Goal: Communication & Community: Answer question/provide support

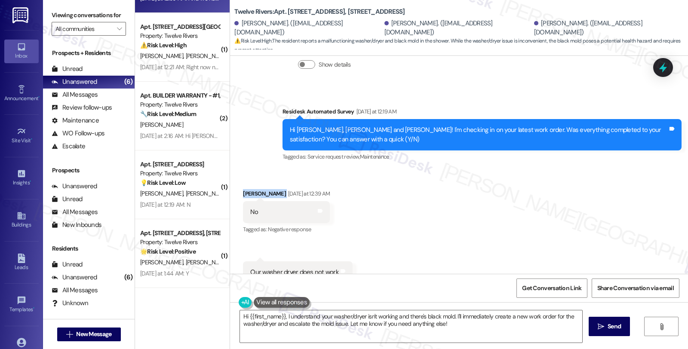
scroll to position [555, 0]
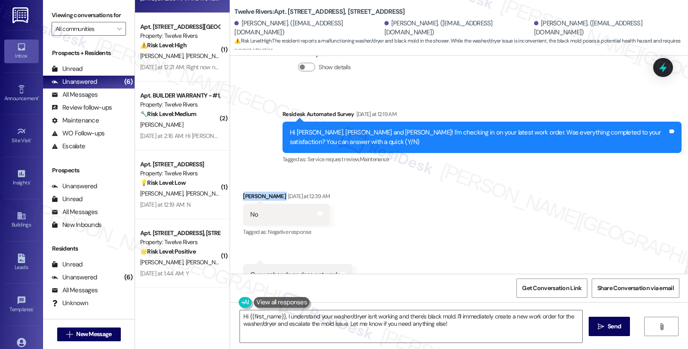
click at [248, 185] on div "Received via SMS Immanuel J. Thomas Yesterday at 12:39 AM No Tags and notes Tag…" at bounding box center [286, 215] width 100 height 60
click at [244, 315] on textarea "Hi {{first_name}}, I understand your washer/dryer isn't working and there's bla…" at bounding box center [411, 326] width 342 height 32
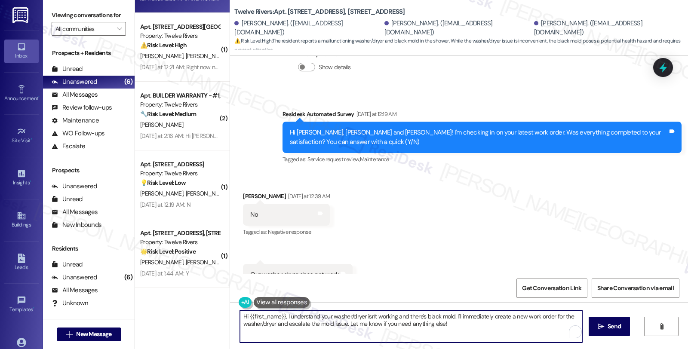
paste textarea "Immanuel"
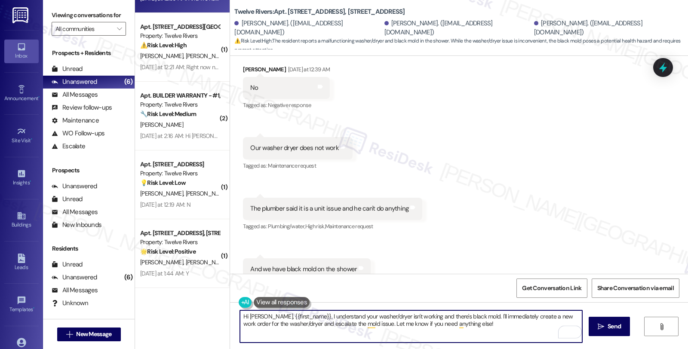
scroll to position [698, 0]
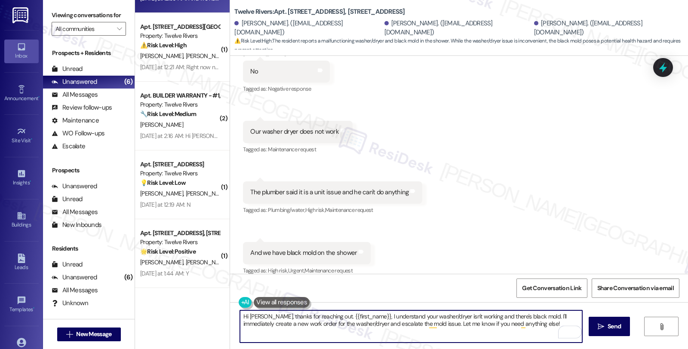
click at [367, 318] on textarea "Hi Immanuel, thanks for reaching out. {{first_name}}, I understand your washer/…" at bounding box center [411, 326] width 342 height 32
drag, startPoint x: 468, startPoint y: 316, endPoint x: 497, endPoint y: 314, distance: 28.4
click at [497, 314] on textarea "Hi Immanuel, thanks for reaching out. I understand your washer/dryer isn't work…" at bounding box center [411, 326] width 342 height 32
click at [529, 327] on textarea "Hi Immanuel, thanks for reaching out. I understand your washer/dryer isn't work…" at bounding box center [411, 326] width 342 height 32
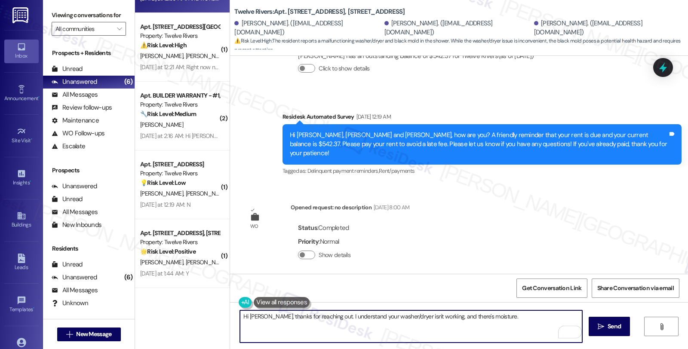
scroll to position [459, 0]
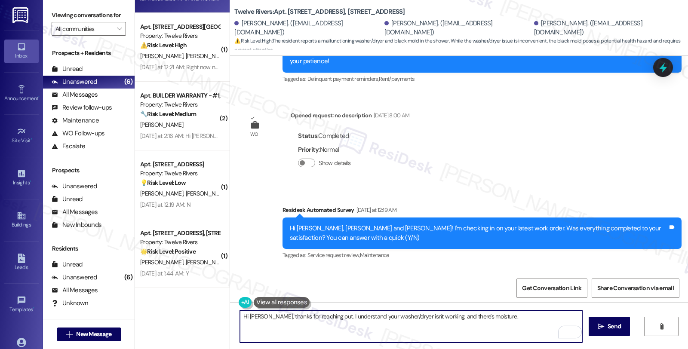
click at [513, 316] on textarea "Hi Immanuel, thanks for reaching out. I understand your washer/dryer isn't work…" at bounding box center [411, 326] width 342 height 32
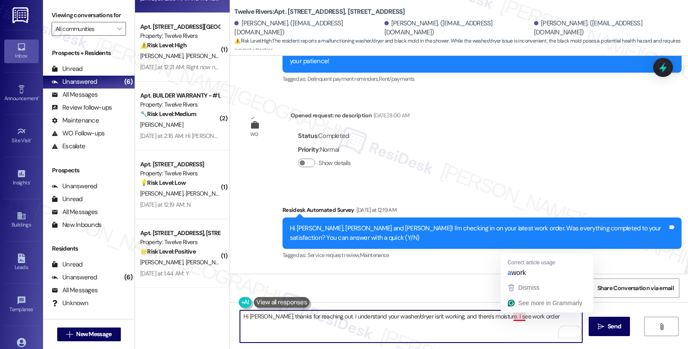
click at [507, 317] on textarea "Hi Immanuel, thanks for reaching out. I understand your washer/dryer isn't work…" at bounding box center [411, 326] width 342 height 32
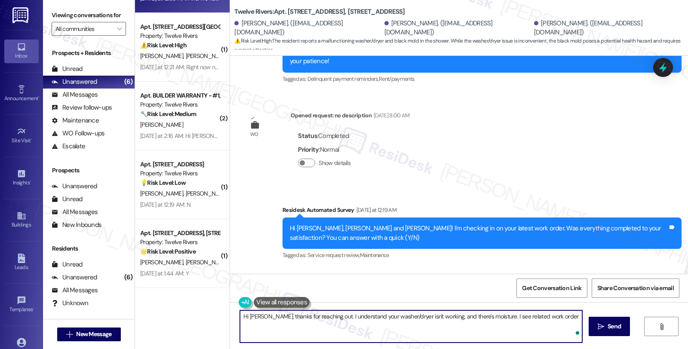
paste textarea "#14939-1"
click at [494, 316] on textarea "Hi Immanuel, thanks for reaching out. I understand your washer/dryer isn't work…" at bounding box center [411, 326] width 342 height 32
click at [495, 317] on textarea "Hi Immanuel, thanks for reaching out. I understand your washer/dryer isn't work…" at bounding box center [411, 326] width 342 height 32
click at [331, 317] on textarea "Hi Immanuel, thanks for reaching out. I understand your washer/dryer isn't work…" at bounding box center [411, 326] width 342 height 32
click at [505, 316] on textarea "Hi Immanuel, thanks for reaching out. I'm sorry to hear your washer/dryer isn't…" at bounding box center [411, 326] width 342 height 32
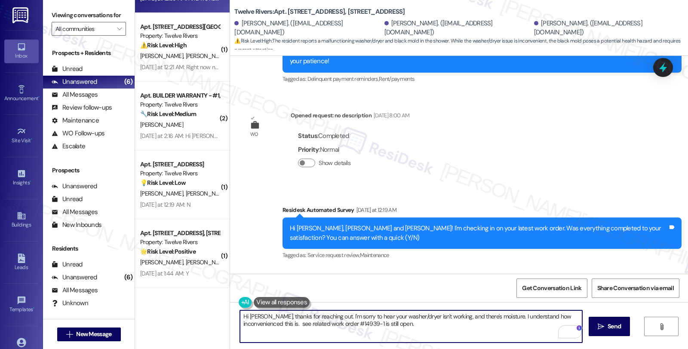
click at [504, 317] on textarea "Hi Immanuel, thanks for reaching out. I'm sorry to hear your washer/dryer isn't…" at bounding box center [411, 326] width 342 height 32
click at [302, 324] on textarea "Hi Immanuel, thanks for reaching out. I'm sorry to hear your washer/dryer isn't…" at bounding box center [411, 326] width 342 height 32
click at [504, 329] on textarea "Hi Immanuel, thanks for reaching out. I'm sorry to hear your washer/dryer isn't…" at bounding box center [411, 326] width 342 height 32
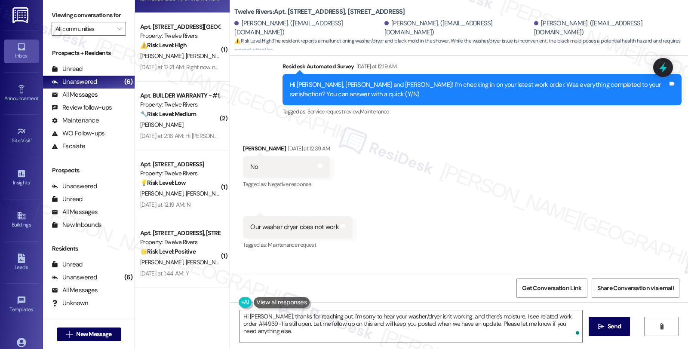
click at [243, 156] on div "No Tags and notes" at bounding box center [286, 167] width 87 height 22
drag, startPoint x: 241, startPoint y: 217, endPoint x: 362, endPoint y: 239, distance: 122.8
click at [362, 239] on div "Received via SMS Immanuel J. Thomas Yesterday at 12:39 AM No Tags and notes Tag…" at bounding box center [459, 252] width 458 height 254
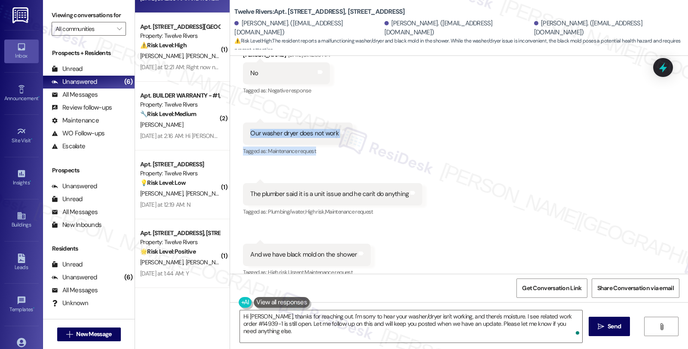
scroll to position [698, 0]
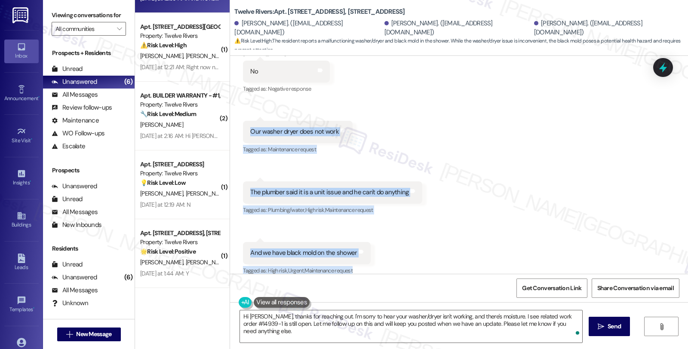
click at [392, 257] on div "Received via SMS Immanuel J. Thomas Yesterday at 12:39 AM No Tags and notes Tag…" at bounding box center [459, 156] width 458 height 254
copy div "Our washer dryer does not work Tags and notes Tagged as: Maintenance request Cl…"
click at [443, 244] on div "Received via SMS Immanuel J. Thomas Yesterday at 12:39 AM No Tags and notes Tag…" at bounding box center [459, 156] width 458 height 254
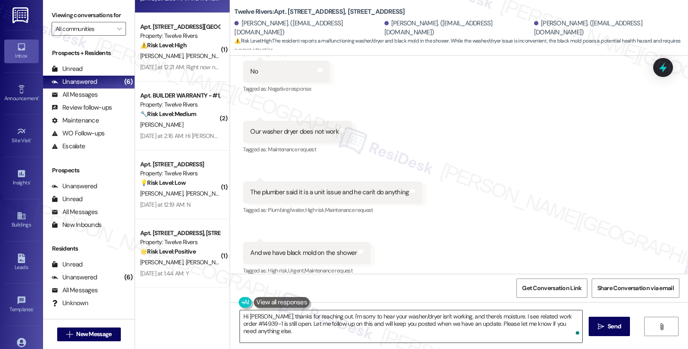
click at [330, 316] on textarea "Hi Immanuel, thanks for reaching out. I'm sorry to hear your washer/dryer isn't…" at bounding box center [411, 326] width 342 height 32
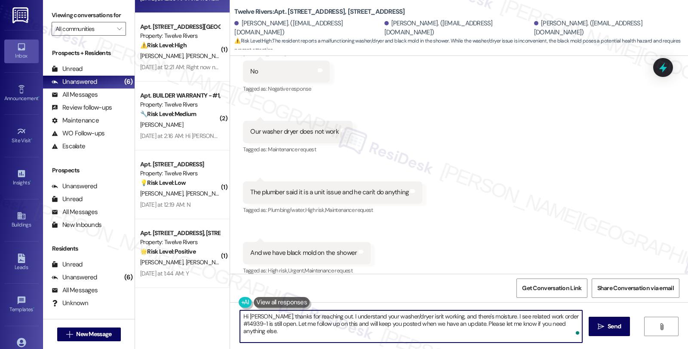
click at [495, 316] on textarea "Hi Immanuel, thanks for reaching out. I understand your washer/dryer isn't work…" at bounding box center [411, 326] width 342 height 32
paste textarea "hear how stressful this must be for you. Having your washer and dryer out of se…"
type textarea "Hi Immanuel, thanks for reaching out. I understand your washer/dryer isn't work…"
click at [532, 331] on textarea "Hi Immanuel, thanks for reaching out. I understand your washer/dryer isn't work…" at bounding box center [411, 326] width 342 height 32
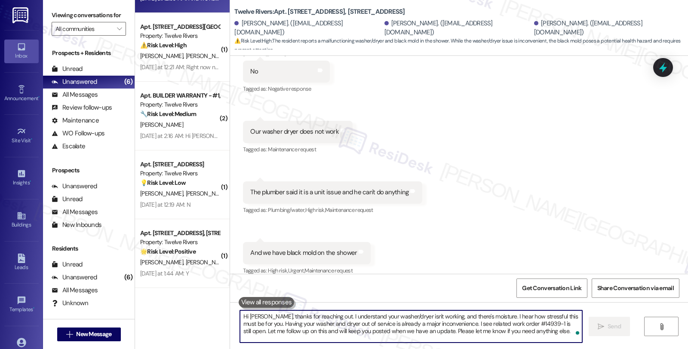
scroll to position [776, 0]
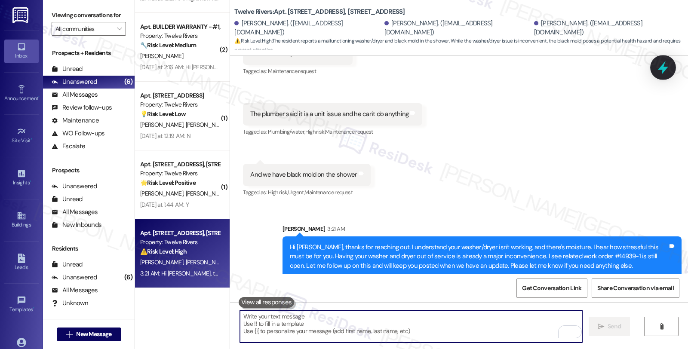
click at [666, 69] on icon at bounding box center [662, 67] width 15 height 15
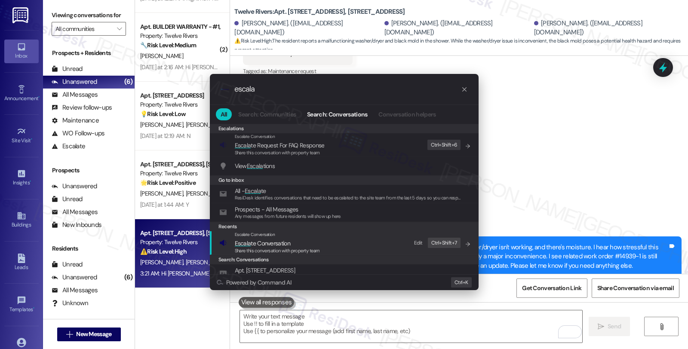
type input "escala"
click at [293, 241] on span "Escala te Conversation" at bounding box center [277, 242] width 85 height 9
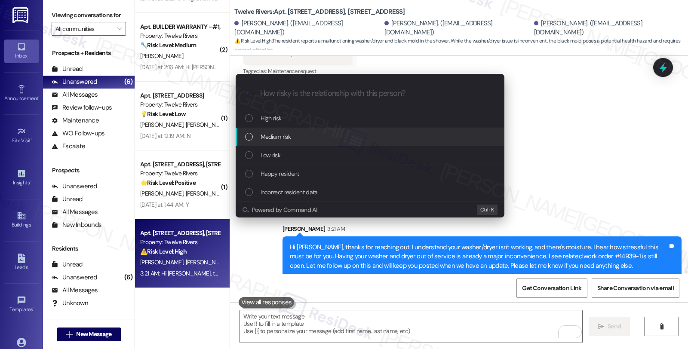
click at [297, 134] on div "Medium risk" at bounding box center [370, 136] width 251 height 9
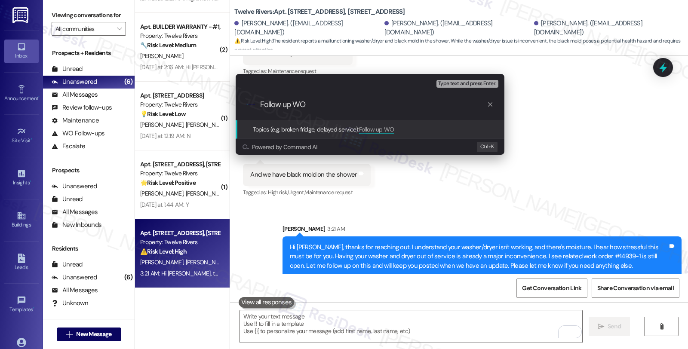
paste input "#14939-1"
type input "Follow up WO #14939-1 (washer and dryer; moisture)"
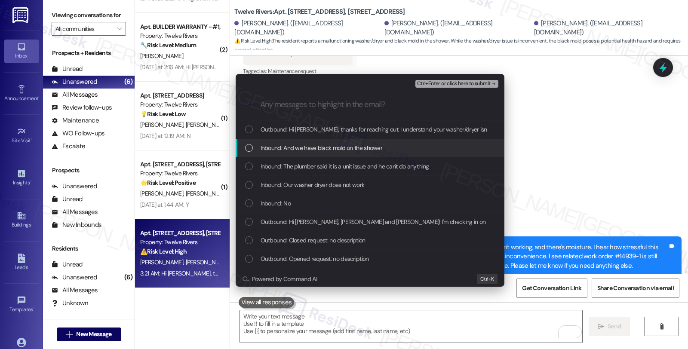
click at [294, 145] on span "Inbound: And we have black mold on the shower" at bounding box center [321, 147] width 122 height 9
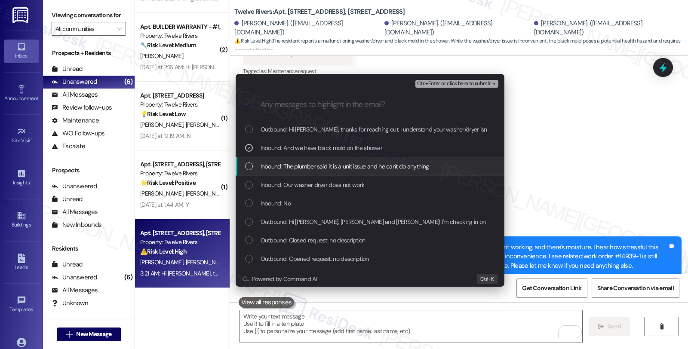
click at [294, 165] on span "Inbound: The plumber said it is a unit issue and he can't do anything" at bounding box center [344, 166] width 168 height 9
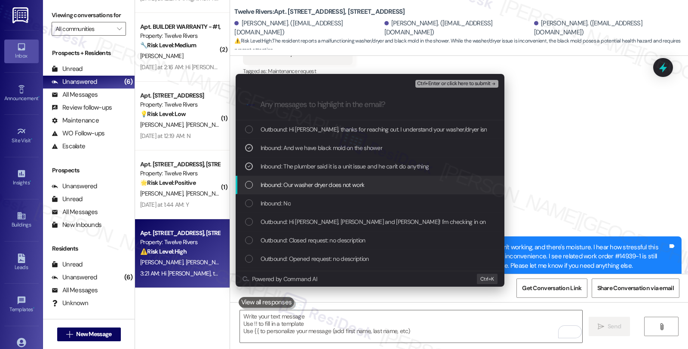
click at [295, 185] on span "Inbound: Our washer dryer does not work" at bounding box center [312, 184] width 104 height 9
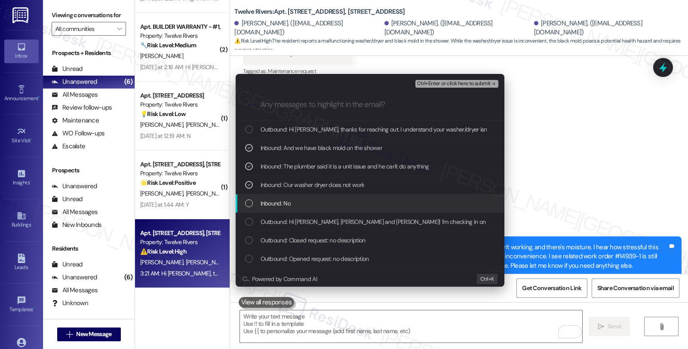
click at [291, 205] on div "Inbound: No" at bounding box center [370, 203] width 251 height 9
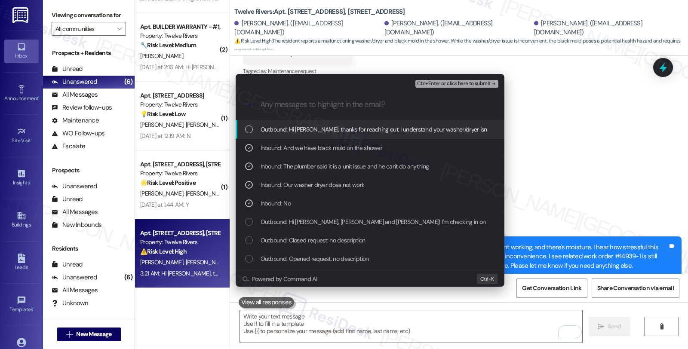
click at [432, 83] on span "Ctrl+Enter or click here to submit" at bounding box center [453, 84] width 73 height 6
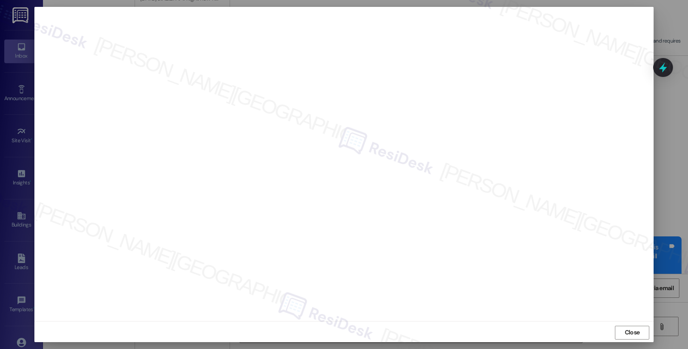
scroll to position [1, 0]
click at [619, 332] on button "Close" at bounding box center [632, 331] width 34 height 14
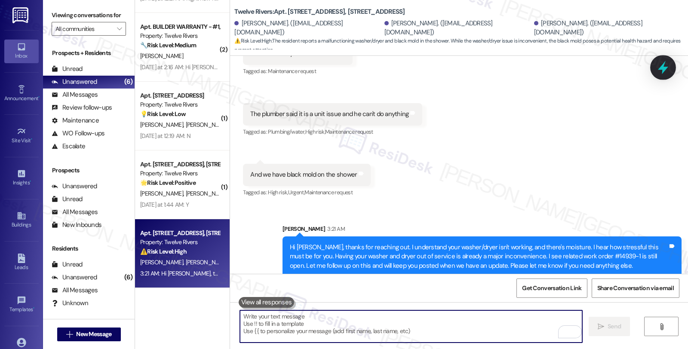
click at [664, 61] on icon at bounding box center [662, 67] width 15 height 15
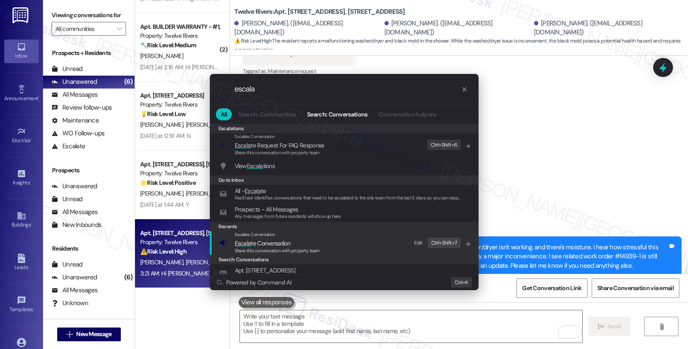
type input "escala"
click at [290, 242] on span "Escala te Conversation" at bounding box center [277, 242] width 85 height 9
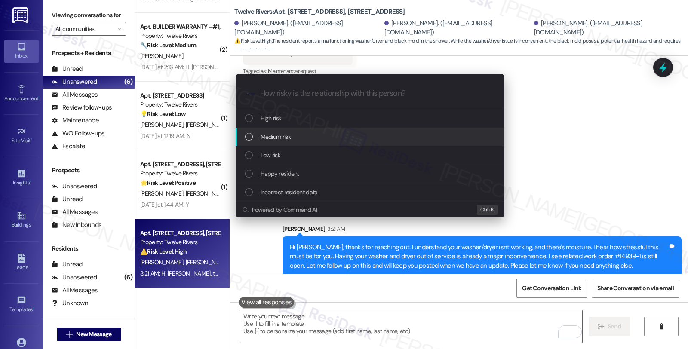
click at [299, 135] on div "Medium risk" at bounding box center [370, 136] width 251 height 9
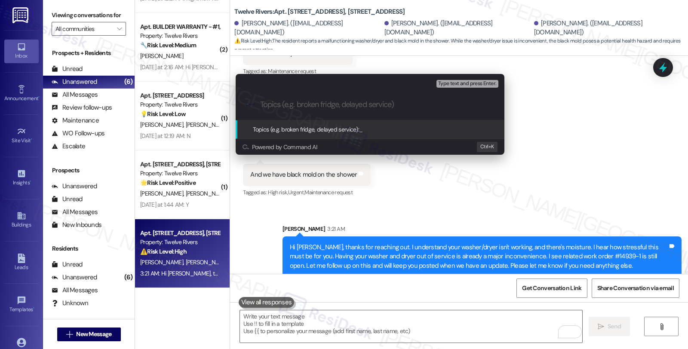
paste input "Follow up WO #14939-1 (washer and dryer; moisture)"
type input "Follow up WO #14939-1 (washer and dryer; moisture)"
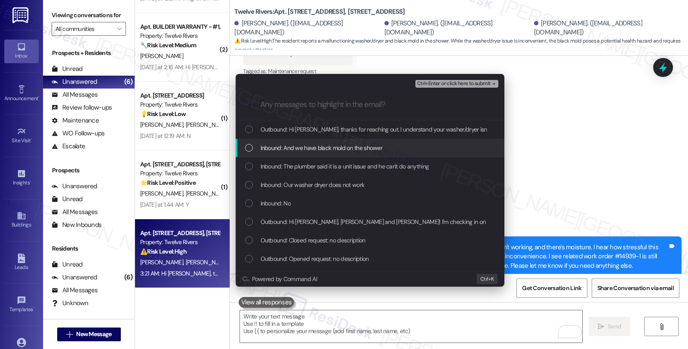
click at [296, 144] on span "Inbound: And we have black mold on the shower" at bounding box center [321, 147] width 122 height 9
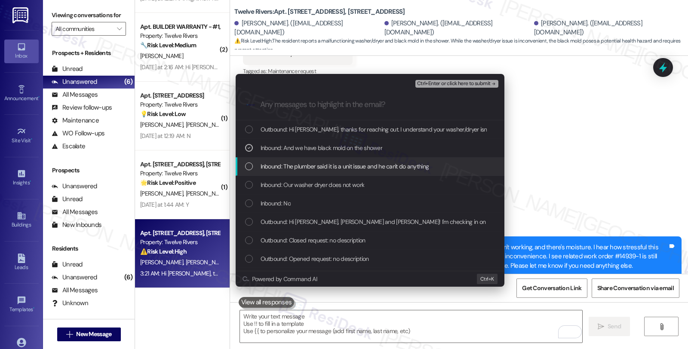
drag, startPoint x: 294, startPoint y: 162, endPoint x: 290, endPoint y: 181, distance: 19.2
click at [294, 162] on span "Inbound: The plumber said it is a unit issue and he can't do anything" at bounding box center [344, 166] width 168 height 9
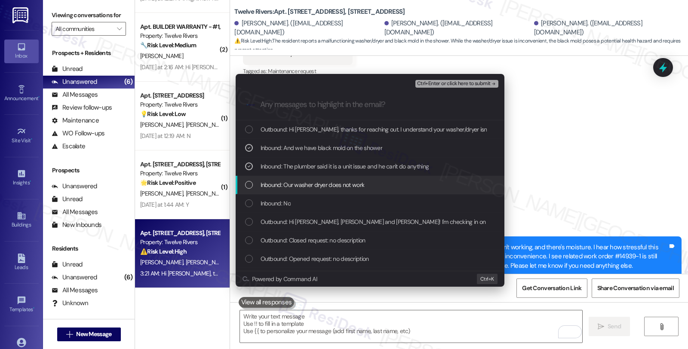
drag, startPoint x: 290, startPoint y: 182, endPoint x: 289, endPoint y: 187, distance: 5.7
click at [290, 182] on span "Inbound: Our washer dryer does not work" at bounding box center [312, 184] width 104 height 9
click at [288, 193] on div "Inbound: Our washer dryer does not work" at bounding box center [369, 185] width 269 height 18
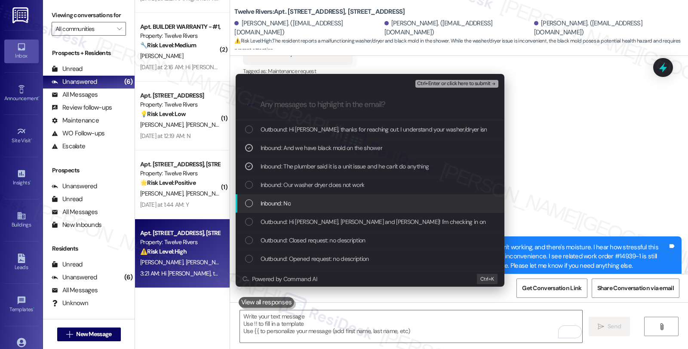
click at [275, 204] on span "Inbound: No" at bounding box center [275, 203] width 30 height 9
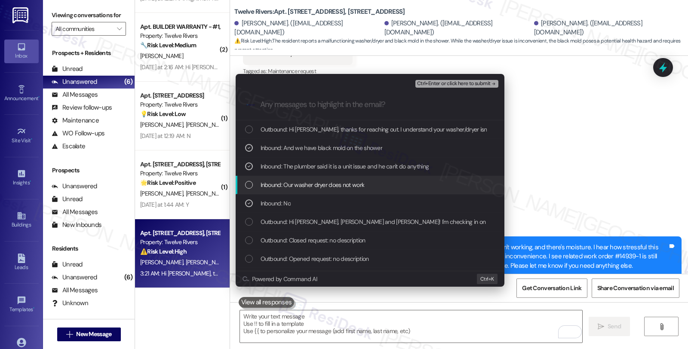
click at [284, 183] on span "Inbound: Our washer dryer does not work" at bounding box center [312, 184] width 104 height 9
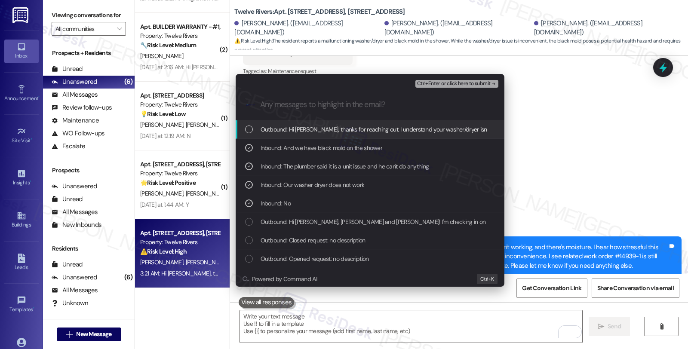
click at [442, 85] on span "Ctrl+Enter or click here to submit" at bounding box center [453, 84] width 73 height 6
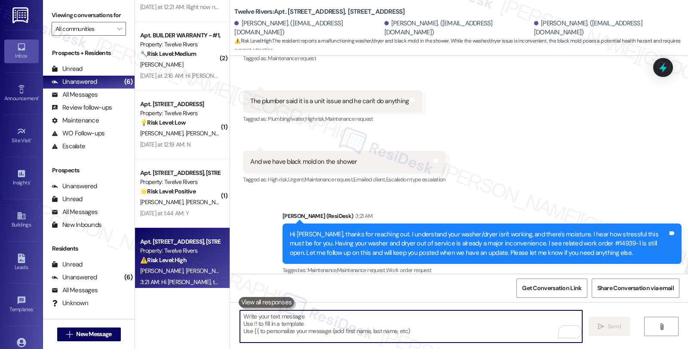
scroll to position [125, 0]
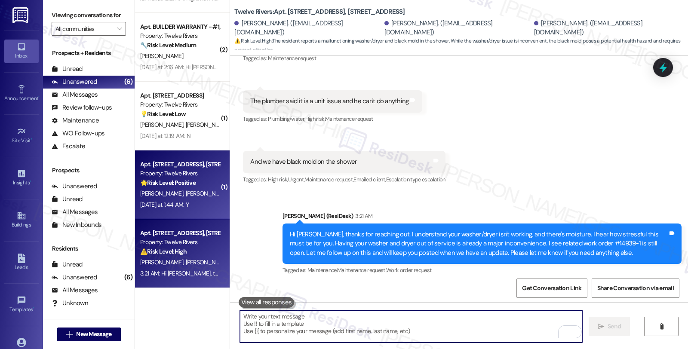
click at [178, 177] on div "Property: Twelve Rivers" at bounding box center [179, 173] width 79 height 9
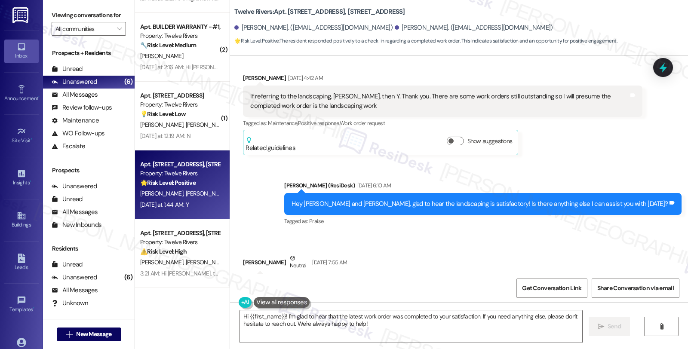
scroll to position [866, 0]
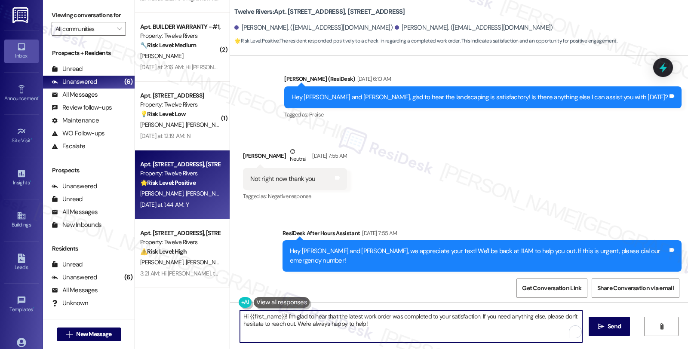
click at [357, 324] on textarea "Hi {{first_name}}! I'm glad to hear that the latest work order was completed to…" at bounding box center [411, 326] width 342 height 32
type textarea "Hi {{first_name}}! I'm glad to hear that the latest work order was completed to…"
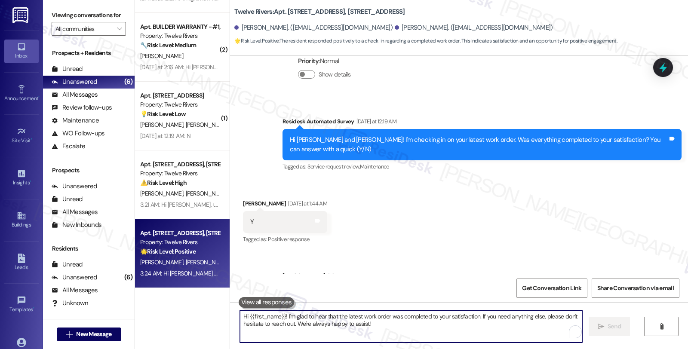
scroll to position [1508, 0]
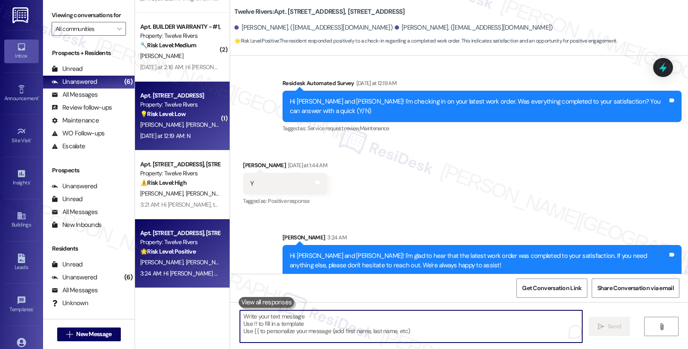
click at [210, 118] on div "💡 Risk Level: Low The resident responded negatively to a satisfaction check on …" at bounding box center [179, 114] width 79 height 9
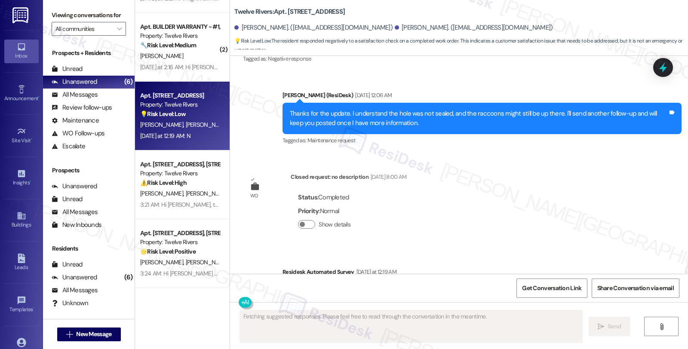
scroll to position [4556, 0]
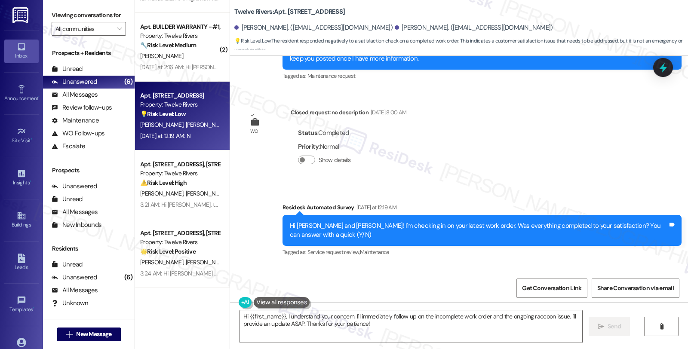
click at [243, 284] on div "Dana Asay Yesterday at 12:19 AM" at bounding box center [285, 290] width 85 height 12
copy div "[PERSON_NAME]"
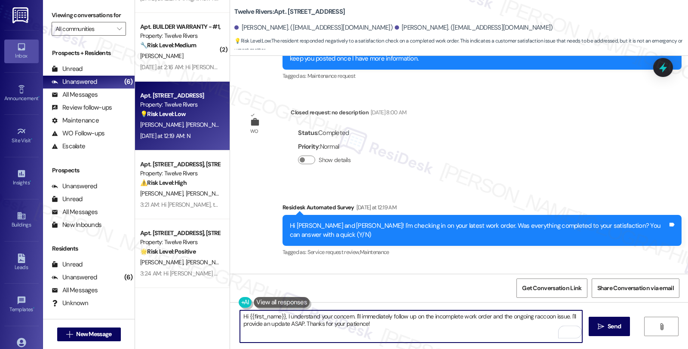
drag, startPoint x: 243, startPoint y: 316, endPoint x: 280, endPoint y: 316, distance: 37.0
click at [280, 316] on textarea "Hi {{first_name}}, I understand your concern. I'll immediately follow up on the…" at bounding box center [411, 326] width 342 height 32
paste textarea "[PERSON_NAME]"
click at [260, 315] on textarea "Hi Dana, I understand your concern. I'll immediately follow up on the incomplet…" at bounding box center [411, 326] width 342 height 32
drag, startPoint x: 259, startPoint y: 316, endPoint x: 465, endPoint y: 337, distance: 207.4
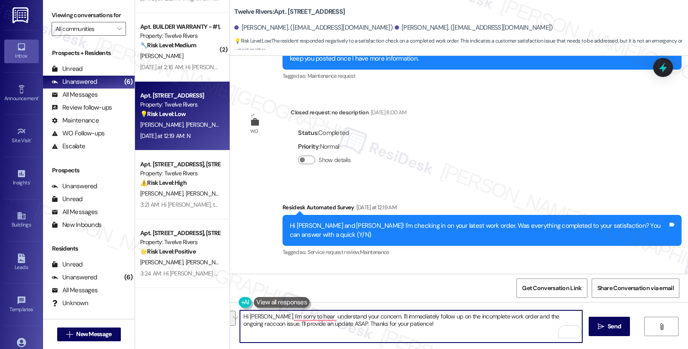
click at [465, 337] on textarea "Hi Dana, I'm sorry to hear understand your concern. I'll immediately follow up …" at bounding box center [411, 326] width 342 height 32
paste textarea "hat the work order wasn't completed to your satisfaction. Can you please provid…"
type textarea "Hi [PERSON_NAME], I'm sorry that the work order wasn't completed to your satisf…"
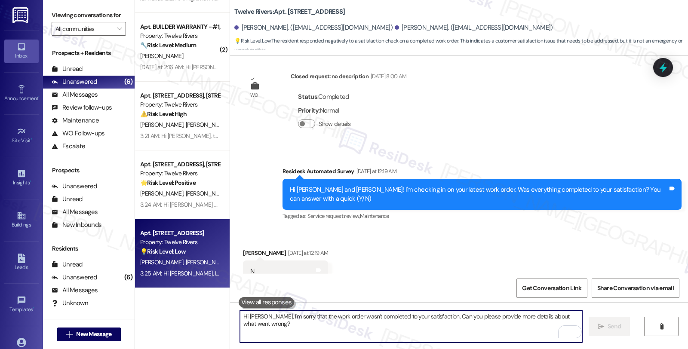
scroll to position [4616, 0]
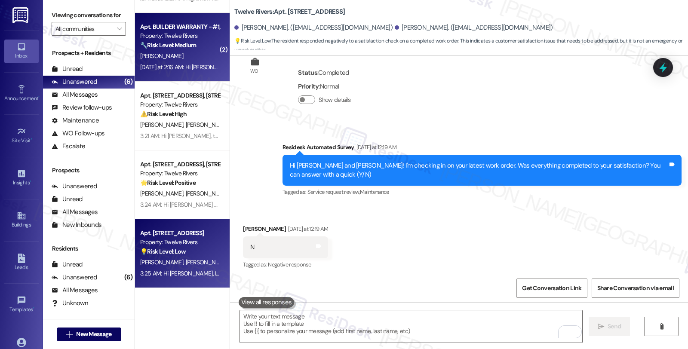
click at [188, 52] on div "[PERSON_NAME]" at bounding box center [179, 56] width 81 height 11
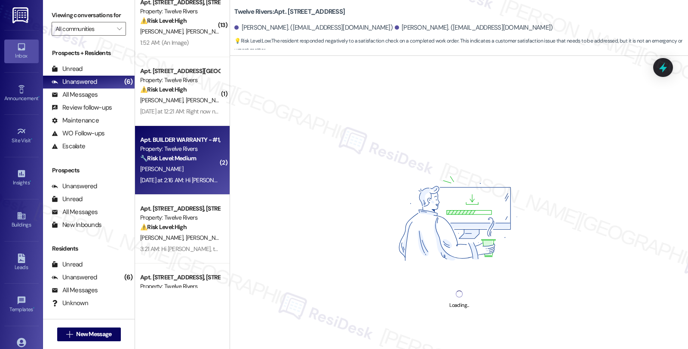
scroll to position [0, 0]
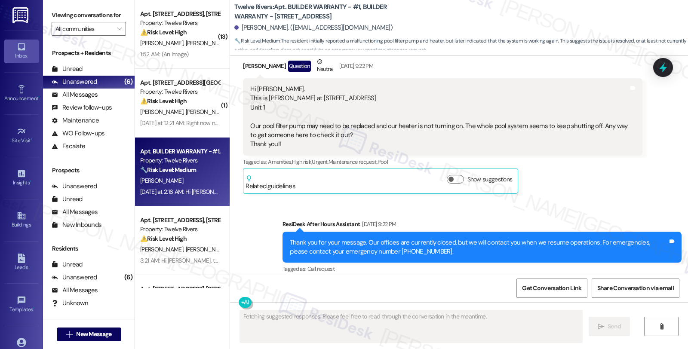
scroll to position [156, 0]
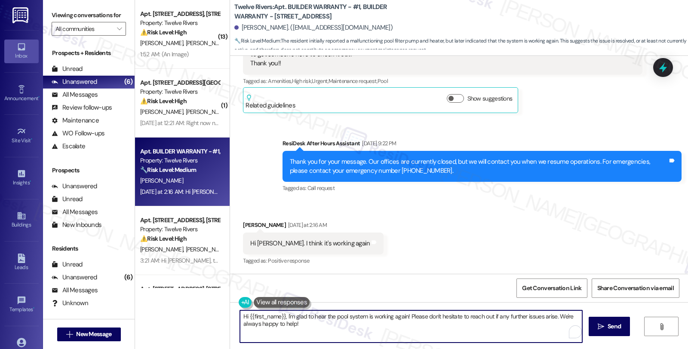
drag, startPoint x: 553, startPoint y: 319, endPoint x: 555, endPoint y: 325, distance: 5.8
click at [555, 325] on textarea "Hi {{first_name}}, I'm glad to hear the pool system is working again! Please do…" at bounding box center [411, 326] width 342 height 32
click at [313, 320] on textarea "Hi {{first_name}}, I'm glad to hear the pool system is working again! Please do…" at bounding box center [411, 326] width 342 height 32
type textarea "Hi {{first_name}}, I'm glad to hear the pool system is working again! Please do…"
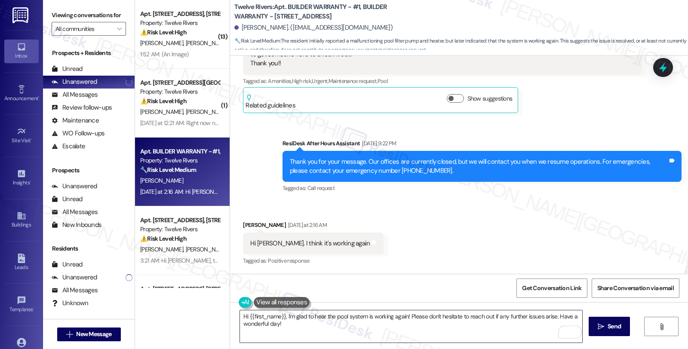
click at [495, 320] on textarea "Hi {{first_name}}, I'm glad to hear the pool system is working again! Please do…" at bounding box center [411, 326] width 342 height 32
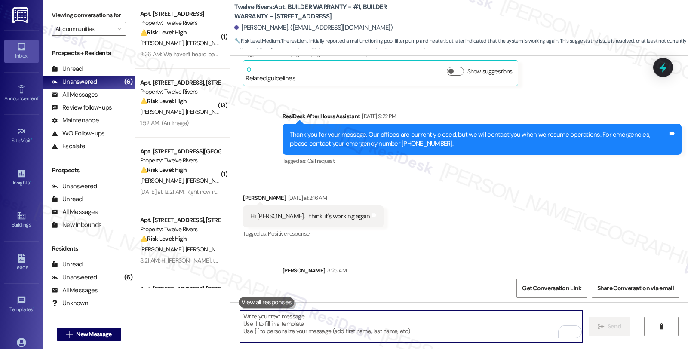
scroll to position [216, 0]
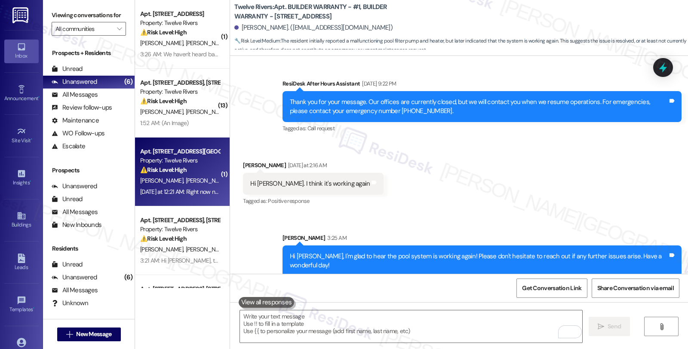
click at [182, 174] on div "Apt. 4802 South Congress Avenue #312, 4802 South Congress Avenue Property: Twel…" at bounding box center [179, 160] width 81 height 29
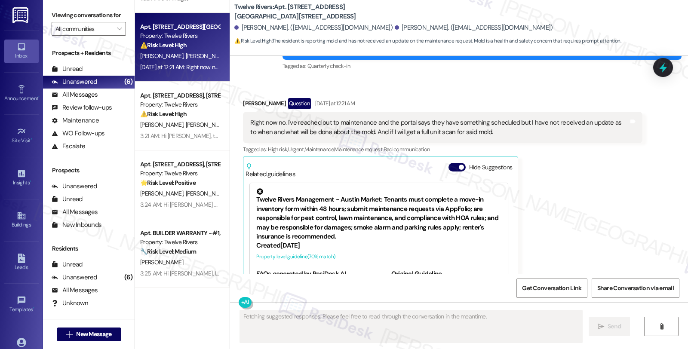
scroll to position [235, 0]
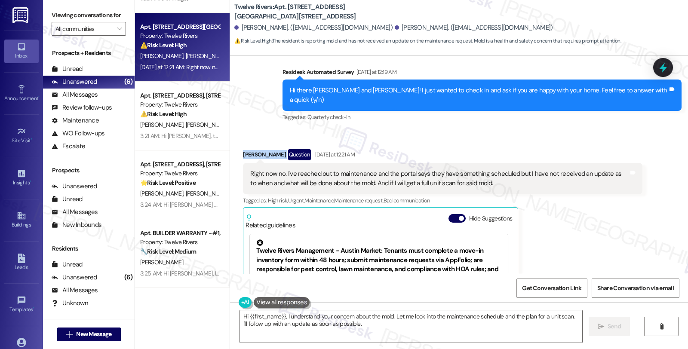
drag, startPoint x: 236, startPoint y: 144, endPoint x: 273, endPoint y: 146, distance: 37.0
click at [273, 146] on div "Received via SMS Aidan Doherty Question Yesterday at 12:21 AM Right now no. I'v…" at bounding box center [442, 260] width 412 height 235
copy div "Aidan Doherty"
click at [244, 149] on div "Aidan Doherty Question Yesterday at 12:21 AM" at bounding box center [442, 156] width 399 height 14
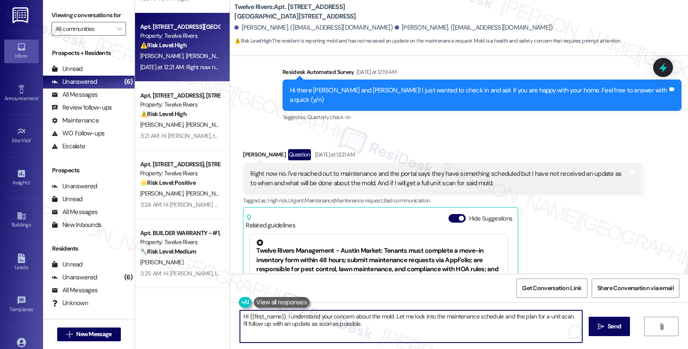
drag, startPoint x: 244, startPoint y: 315, endPoint x: 278, endPoint y: 315, distance: 34.8
click at [278, 315] on textarea "Hi {{first_name}}, I understand your concern about the mold. Let me look into t…" at bounding box center [411, 326] width 342 height 32
paste textarea "Aidan"
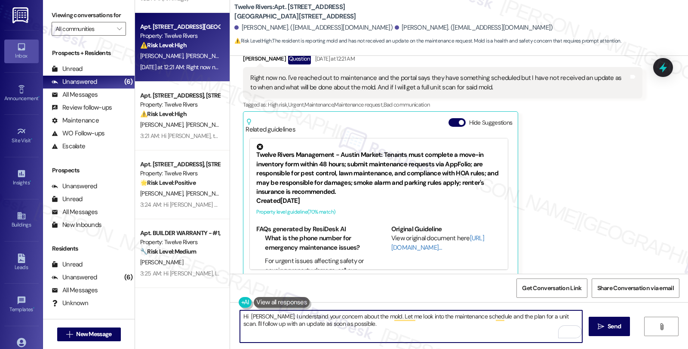
scroll to position [283, 0]
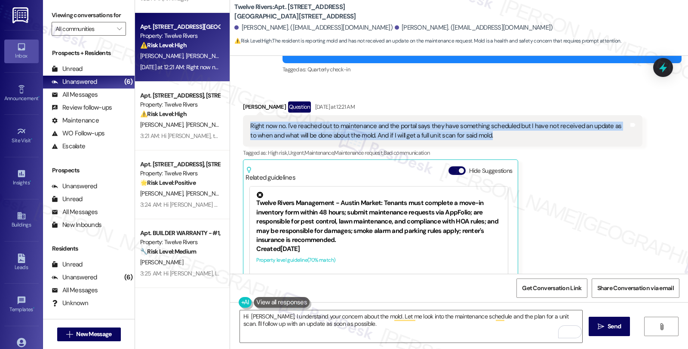
drag, startPoint x: 486, startPoint y: 125, endPoint x: 235, endPoint y: 113, distance: 250.4
click at [236, 113] on div "Received via SMS Aidan Doherty Question Yesterday at 12:21 AM Right now no. I'v…" at bounding box center [442, 212] width 412 height 235
copy div "Right now no. I've reached out to maintenance and the portal says they have som…"
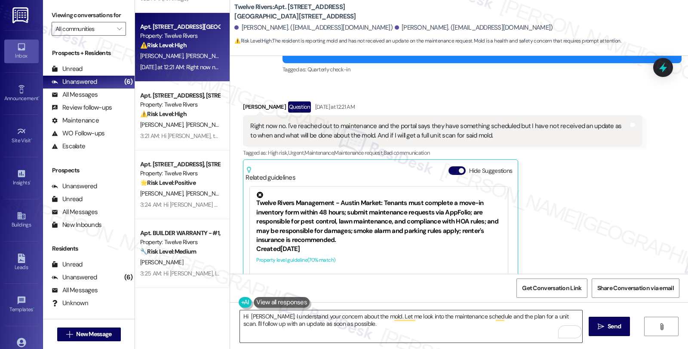
click at [261, 316] on textarea "Hi Aidan, I understand your concern about the mold. Let me look into the mainte…" at bounding box center [411, 326] width 342 height 32
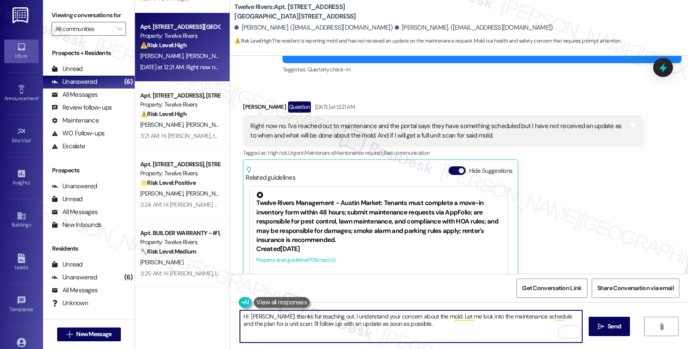
click at [322, 315] on textarea "Hi Aidan, thanks for reaching out. I understand your concern about the mold. Le…" at bounding box center [411, 326] width 342 height 32
click at [322, 315] on textarea "Hi Aidan, thanks for reaching out. I'm sorry to hear about the ongoing issue wi…" at bounding box center [411, 326] width 342 height 32
click at [419, 316] on textarea "Hi Aidan, thanks for reaching out. I understand your concern about the mold. Le…" at bounding box center [411, 326] width 342 height 32
click at [252, 325] on textarea "Hi Aidan, thanks for reaching out. I understand your concern about the moisture…" at bounding box center [411, 326] width 342 height 32
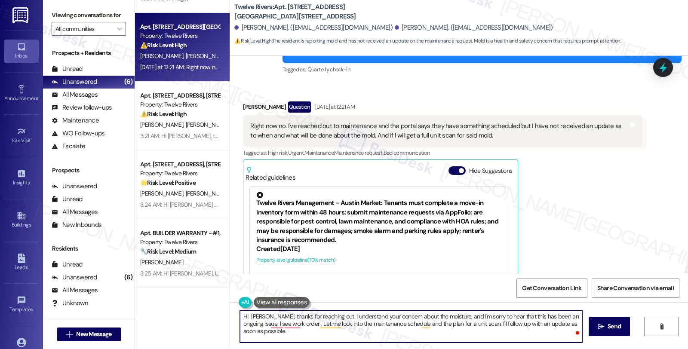
paste textarea "#14926-1"
click at [278, 323] on textarea "Hi Aidan, thanks for reaching out. I understand your concern about the moisture…" at bounding box center [411, 326] width 342 height 32
click at [281, 323] on textarea "Hi Aidan, thanks for reaching out. I understand your concern about the moisture…" at bounding box center [411, 326] width 342 height 32
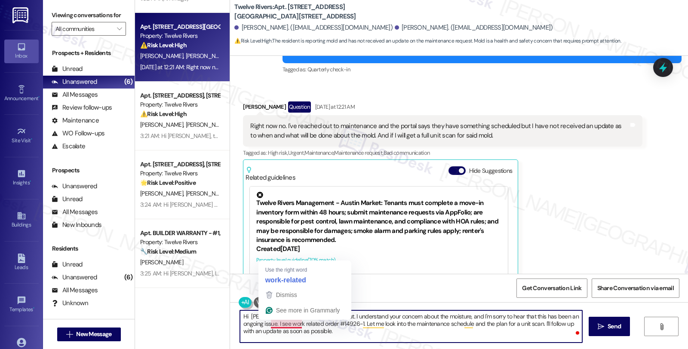
click at [264, 320] on textarea "Hi Aidan, thanks for reaching out. I understand your concern about the moisture…" at bounding box center [411, 326] width 342 height 32
click at [265, 322] on textarea "Hi Aidan, thanks for reaching out. I understand your concern about the moisture…" at bounding box center [411, 326] width 342 height 32
click at [273, 321] on textarea "Hi Aidan, thanks for reaching out. I understand your concern about the moisture…" at bounding box center [411, 326] width 342 height 32
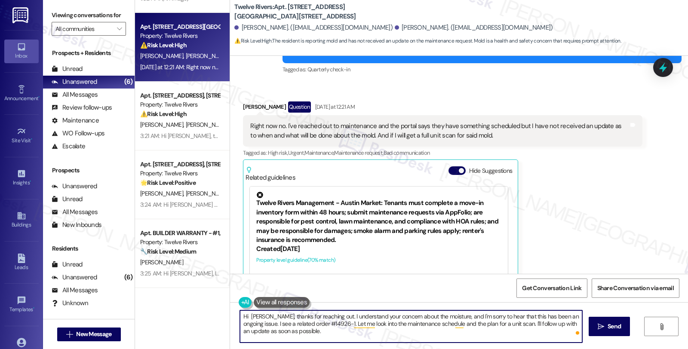
click at [289, 324] on textarea "Hi Aidan, thanks for reaching out. I understand your concern about the moisture…" at bounding box center [411, 326] width 342 height 32
click at [341, 325] on textarea "Hi Aidan, thanks for reaching out. I understand your concern about the moisture…" at bounding box center [411, 326] width 342 height 32
click at [397, 330] on textarea "Hi Aidan, thanks for reaching out. I understand your concern about the moisture…" at bounding box center [411, 326] width 342 height 32
type textarea "Hi Aidan, thanks for reaching out. I understand your concern about the moisture…"
click at [611, 329] on span "Send" at bounding box center [613, 326] width 13 height 9
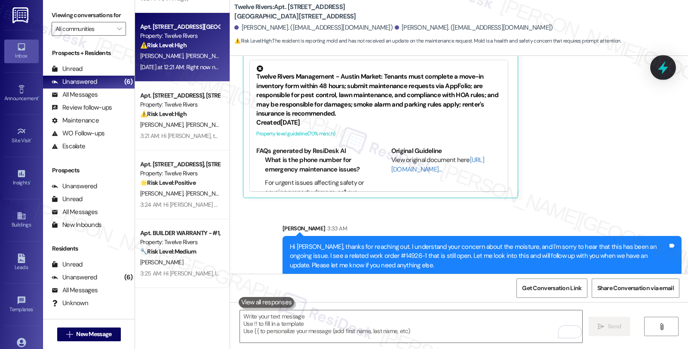
scroll to position [56, 0]
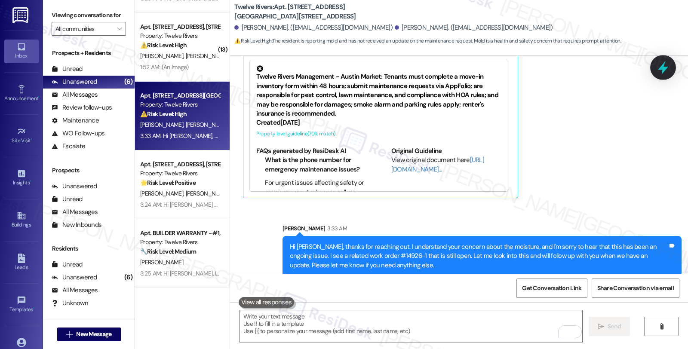
click at [658, 64] on icon at bounding box center [662, 67] width 15 height 15
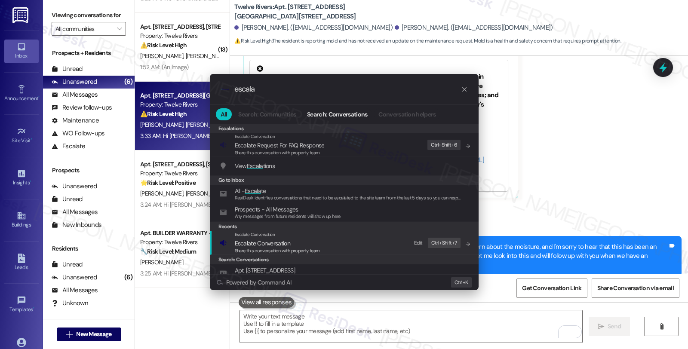
type input "escala"
click at [315, 237] on div "Escalate Conversation" at bounding box center [277, 234] width 85 height 7
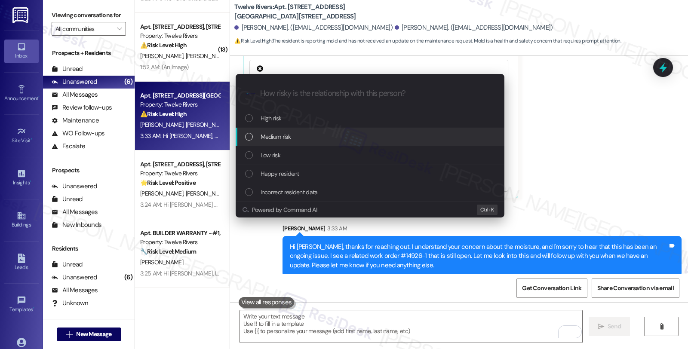
click at [316, 138] on div "Medium risk" at bounding box center [370, 136] width 251 height 9
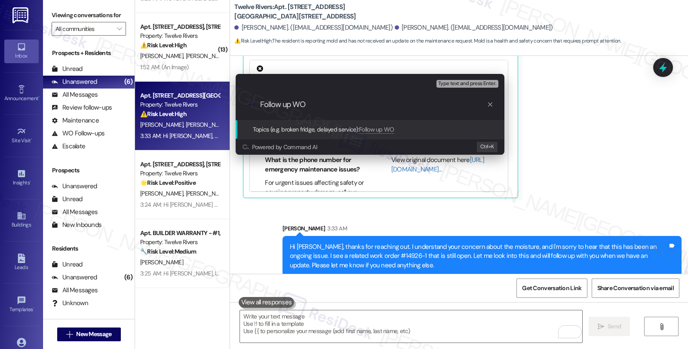
paste input "#14926-1"
type input "Follow up WO #14926-1 (moisture)"
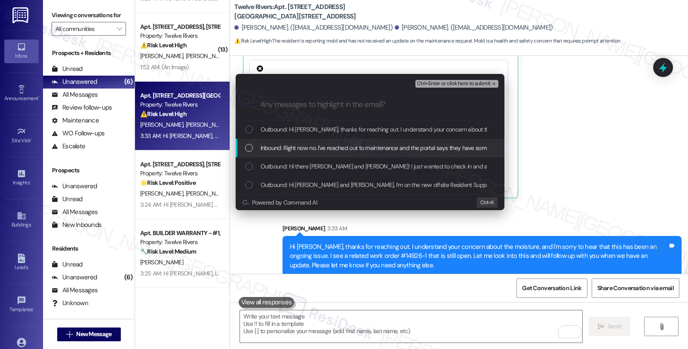
click at [311, 151] on span "Inbound: Right now no. I've reached out to maintenance and the portal says they…" at bounding box center [555, 147] width 590 height 9
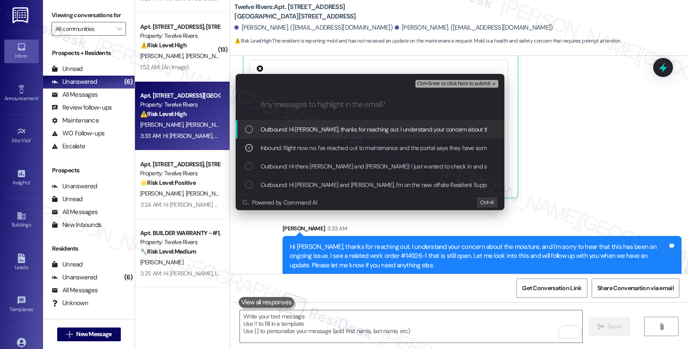
click at [435, 85] on span "Ctrl+Enter or click here to submit" at bounding box center [453, 84] width 73 height 6
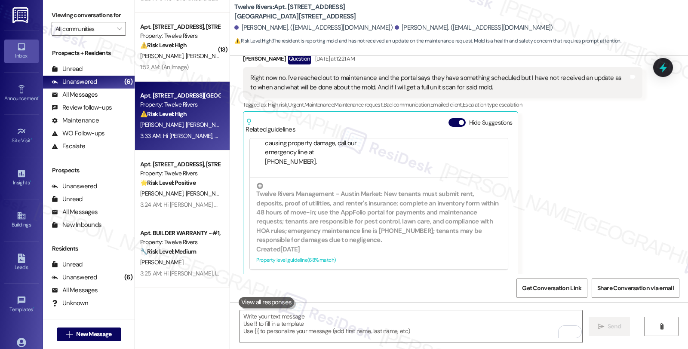
scroll to position [422, 0]
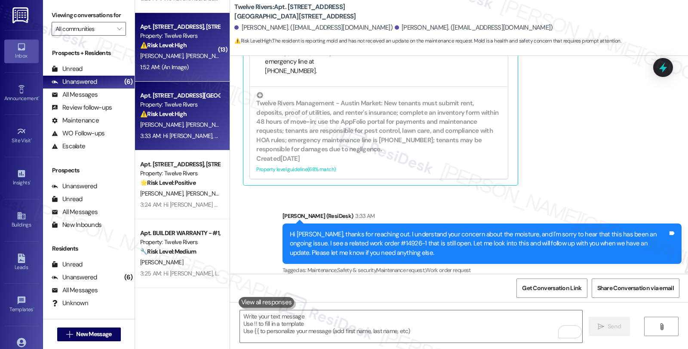
click at [186, 58] on span "[PERSON_NAME]" at bounding box center [209, 56] width 46 height 8
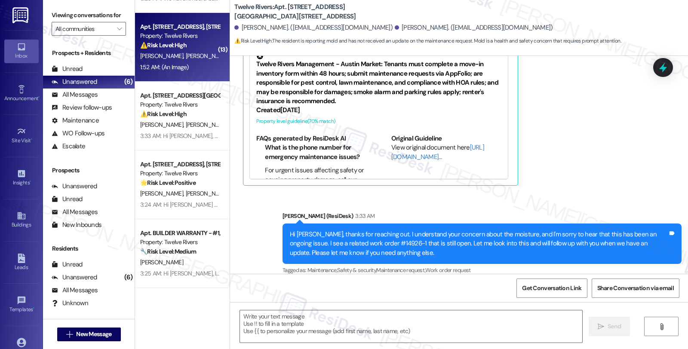
scroll to position [3, 0]
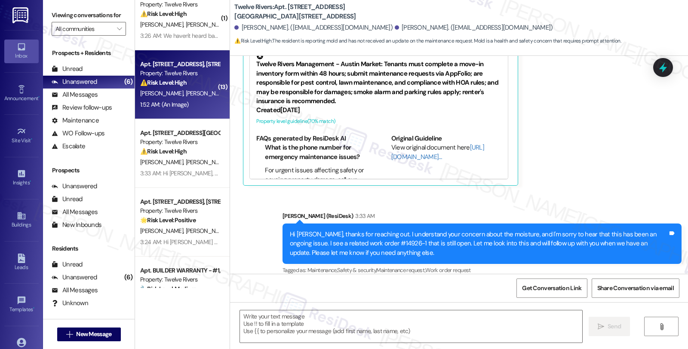
type textarea "Fetching suggested responses. Please feel free to read through the conversation…"
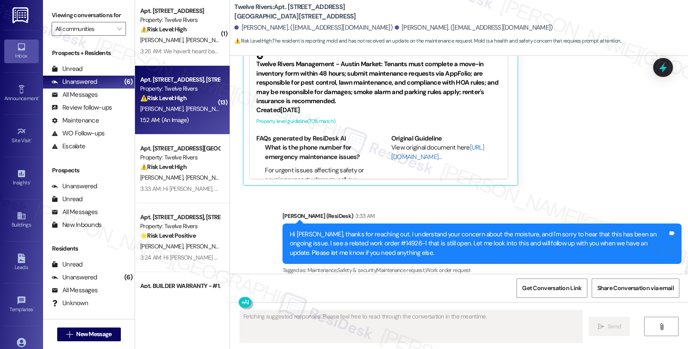
scroll to position [0, 0]
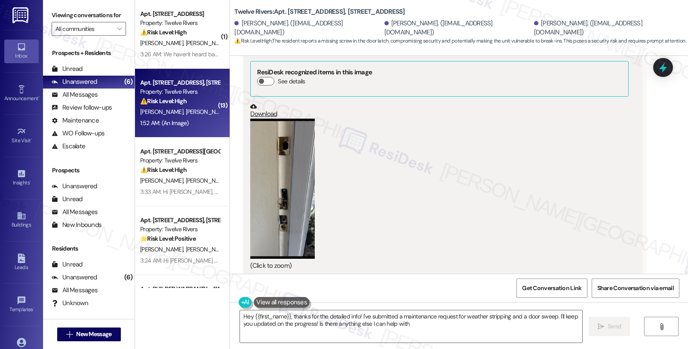
type textarea "Hey {{first_name}}, thanks for the detailed info! I've submitted a maintenance …"
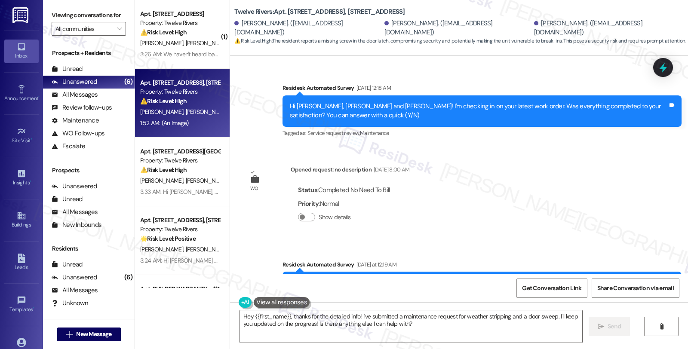
scroll to position [203, 0]
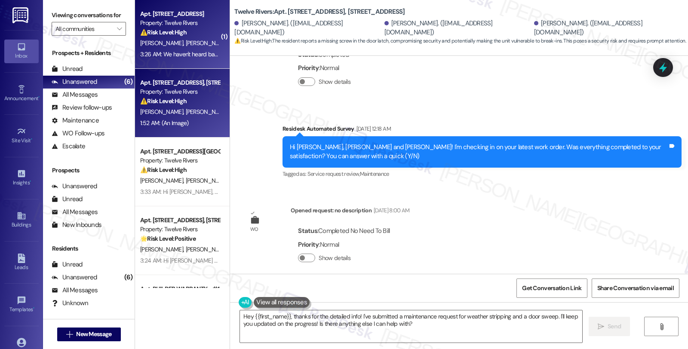
click at [170, 29] on strong "⚠️ Risk Level: High" at bounding box center [163, 32] width 46 height 8
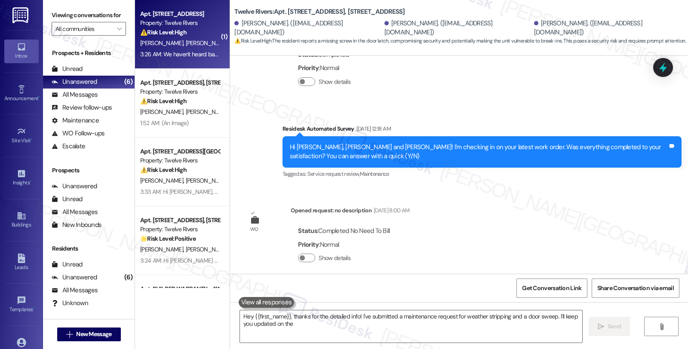
type textarea "Hey {{first_name}}, thanks for the detailed info! I've submitted a maintenance …"
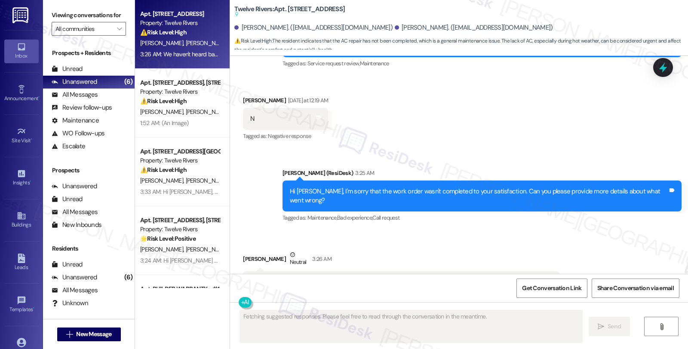
scroll to position [4747, 0]
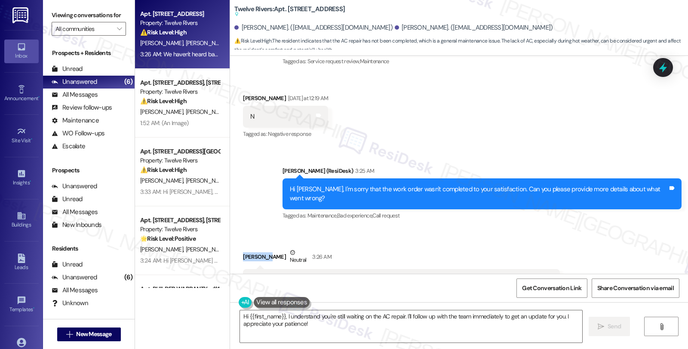
drag, startPoint x: 237, startPoint y: 185, endPoint x: 263, endPoint y: 183, distance: 26.3
click at [263, 248] on div "Dana Asay Neutral 3:26 AM" at bounding box center [401, 258] width 317 height 21
copy div "[PERSON_NAME]"
click at [240, 317] on textarea "Hi {{first_name}}, I understand you're still waiting on the AC repair. I'll fol…" at bounding box center [411, 326] width 342 height 32
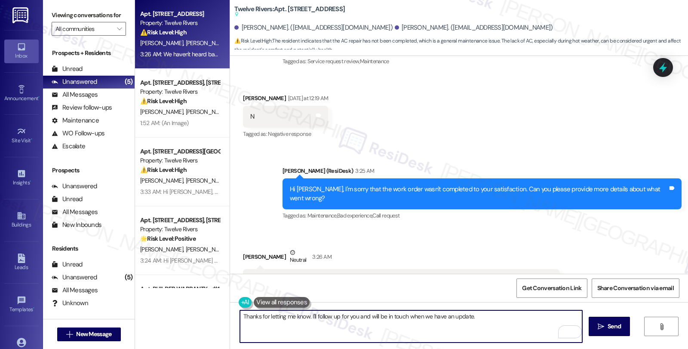
click at [305, 315] on textarea "Thanks for letting me know. I'll follow up for you and will be in touch when we…" at bounding box center [411, 326] width 342 height 32
click at [434, 316] on textarea "Thanks for letting me know. I'm glad that pest control is doing good. I'll foll…" at bounding box center [411, 326] width 342 height 32
type textarea "Thanks for letting me know. I'm glad that pest control is doing good. I'll foll…"
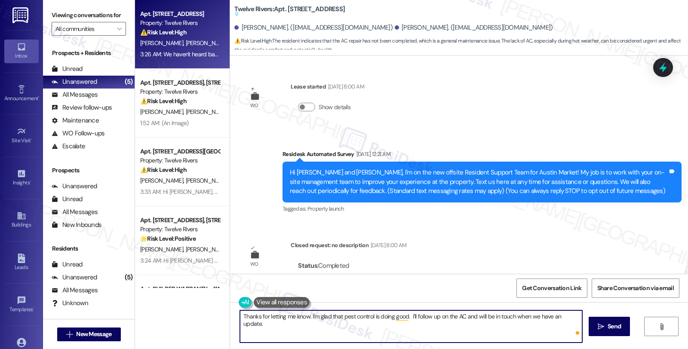
scroll to position [4747, 0]
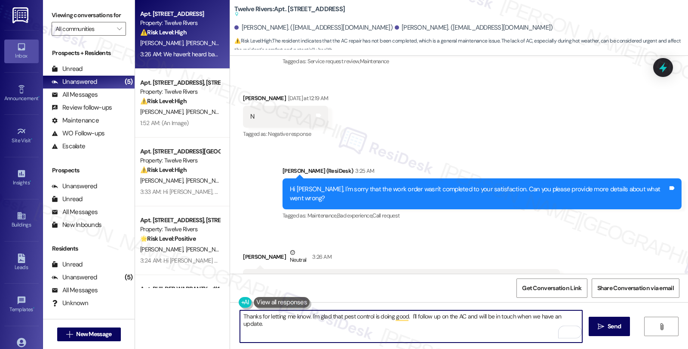
click at [575, 315] on textarea "Thanks for letting me know. I'm glad that pest control is doing good. I'll foll…" at bounding box center [411, 326] width 342 height 32
type textarea "Thanks for letting me know. I'm glad that pest control is doing good. I'll foll…"
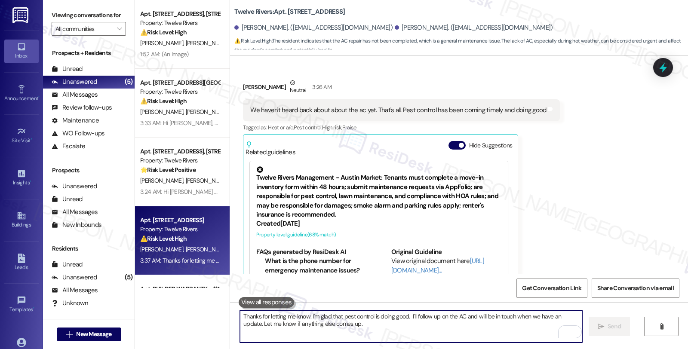
scroll to position [4944, 0]
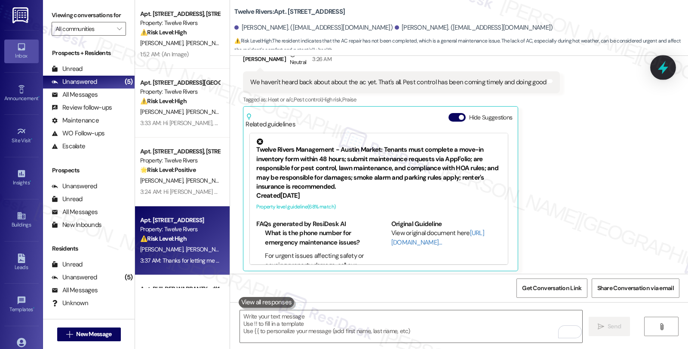
click at [658, 65] on icon at bounding box center [662, 67] width 15 height 15
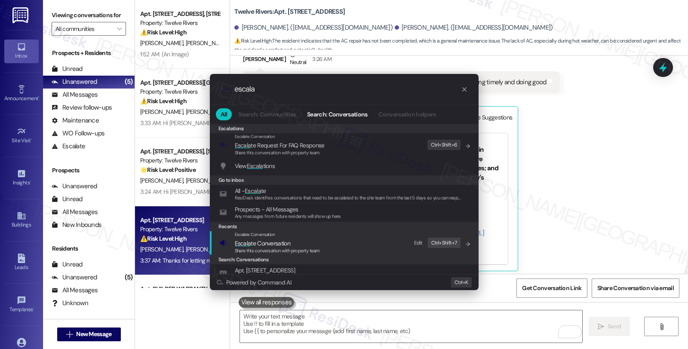
type input "escala"
click at [306, 244] on span "Escala te Conversation" at bounding box center [277, 242] width 85 height 9
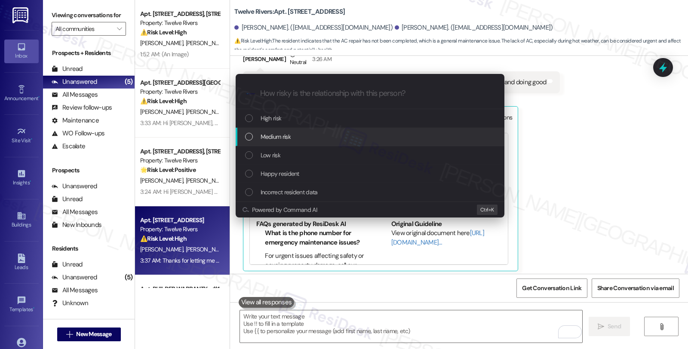
click at [311, 135] on div "Medium risk" at bounding box center [370, 136] width 251 height 9
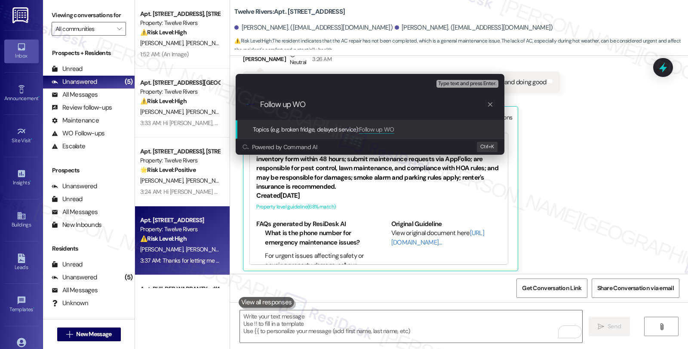
paste input "[PERSON_NAME]"
click at [335, 102] on input "Follow up WO [PERSON_NAME]" at bounding box center [373, 104] width 226 height 9
drag, startPoint x: 307, startPoint y: 105, endPoint x: 387, endPoint y: 106, distance: 80.4
click at [387, 106] on input "Follow up WO [PERSON_NAME]" at bounding box center [373, 104] width 226 height 9
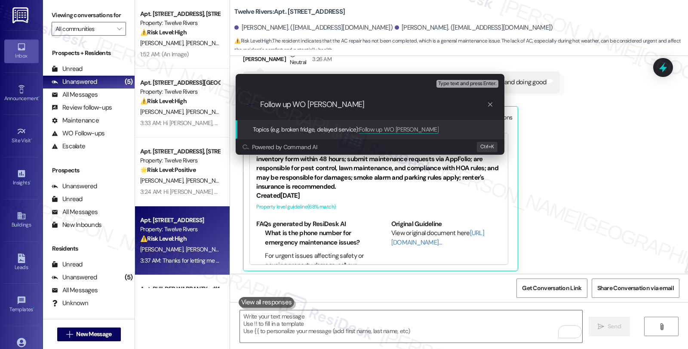
paste input "#14919-1"
type input "Follow up WO #14919-1 (AC duct)"
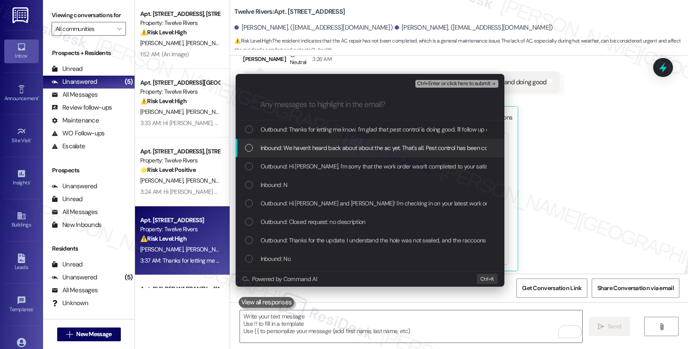
click at [314, 145] on span "Inbound: We haven't heard back about about the ac yet. That's all. Pest control…" at bounding box center [408, 147] width 297 height 9
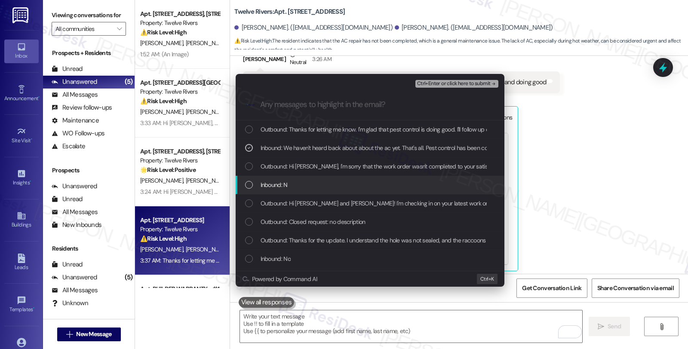
click at [294, 178] on div "Inbound: N" at bounding box center [369, 185] width 269 height 18
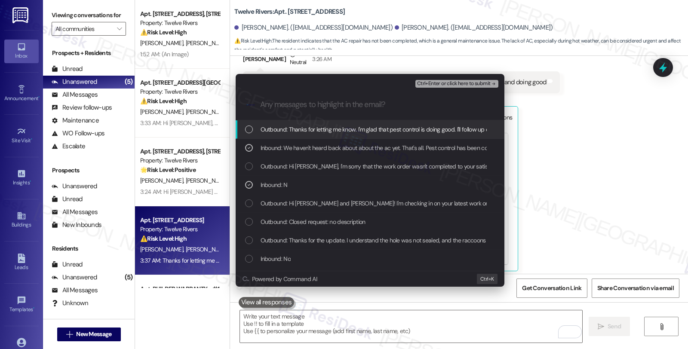
click at [444, 84] on span "Ctrl+Enter or click here to submit" at bounding box center [453, 84] width 73 height 6
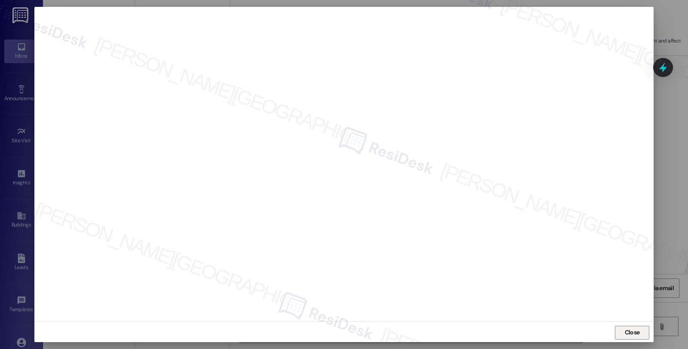
click at [630, 329] on span "Close" at bounding box center [631, 332] width 15 height 9
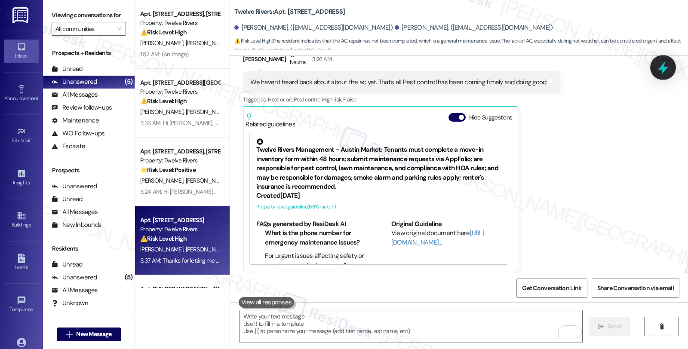
click at [665, 67] on icon at bounding box center [662, 67] width 10 height 13
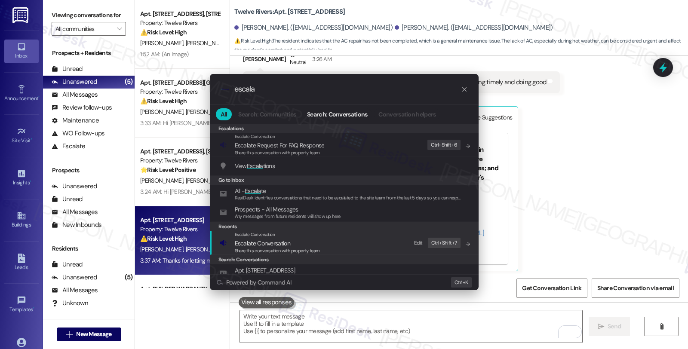
type input "escala"
click at [264, 248] on span "Share this conversation with property team" at bounding box center [277, 251] width 85 height 6
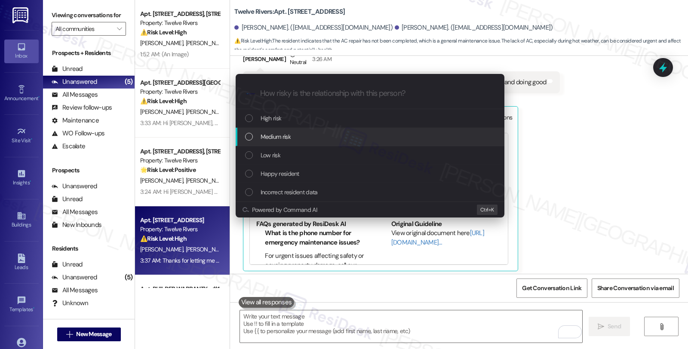
click at [268, 137] on span "Medium risk" at bounding box center [275, 136] width 30 height 9
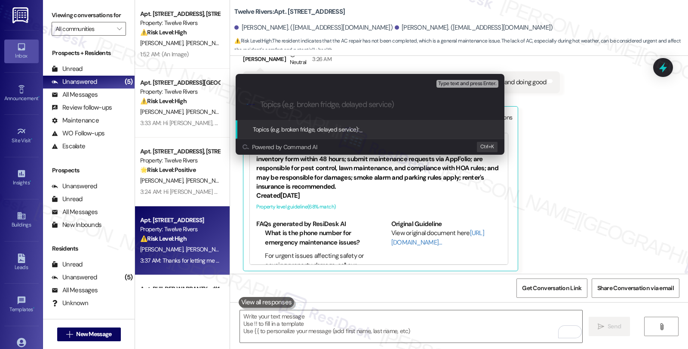
paste input "Follow up WO #14919-1 (AC duct)"
type input "Follow up WO #14919-1 (AC duct)"
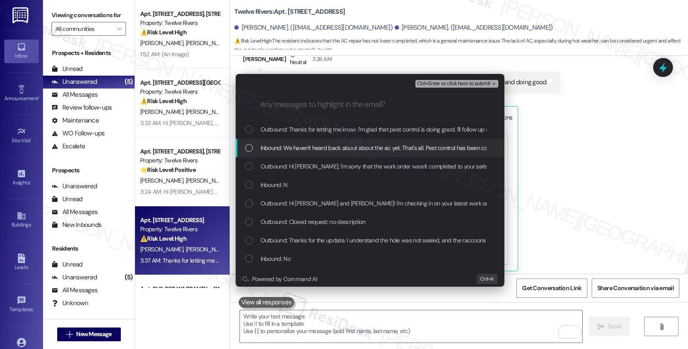
click at [267, 148] on span "Inbound: We haven't heard back about about the ac yet. That's all. Pest control…" at bounding box center [408, 147] width 297 height 9
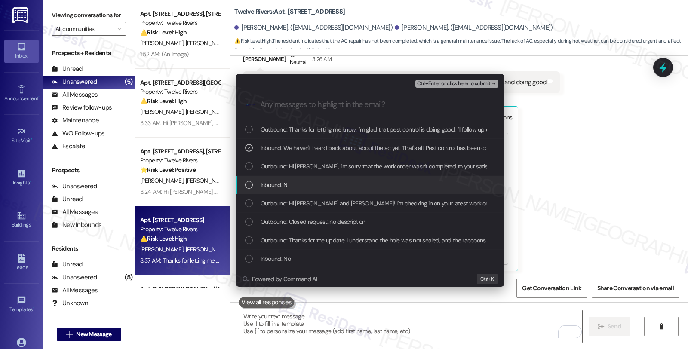
click at [271, 178] on div "Inbound: N" at bounding box center [369, 185] width 269 height 18
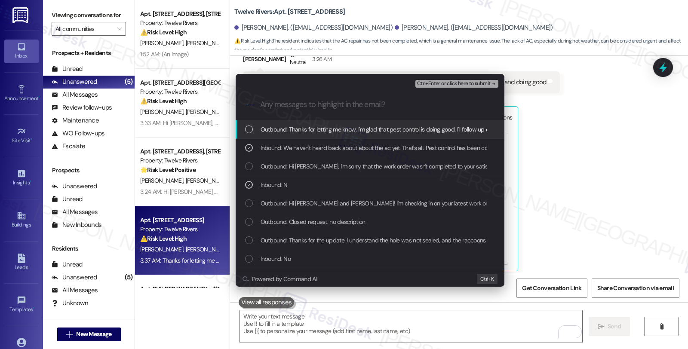
click at [453, 83] on span "Ctrl+Enter or click here to submit" at bounding box center [453, 84] width 73 height 6
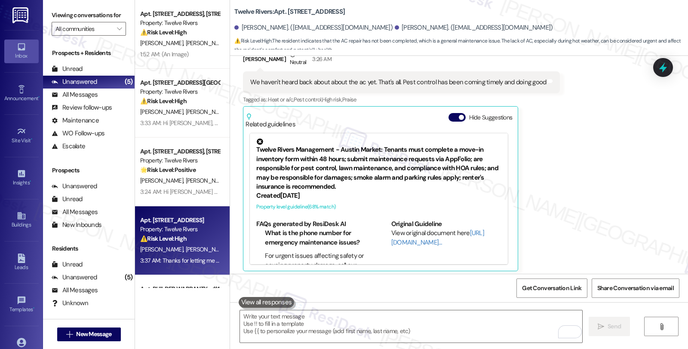
scroll to position [4875, 0]
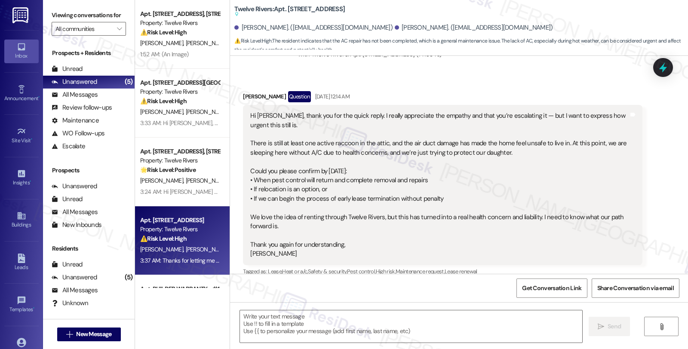
type textarea "Fetching suggested responses. Please feel free to read through the conversation…"
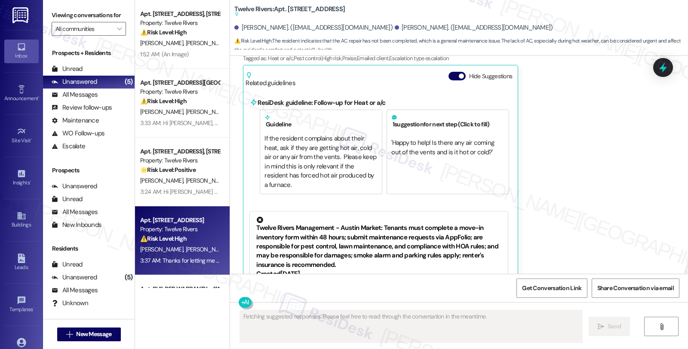
scroll to position [127, 0]
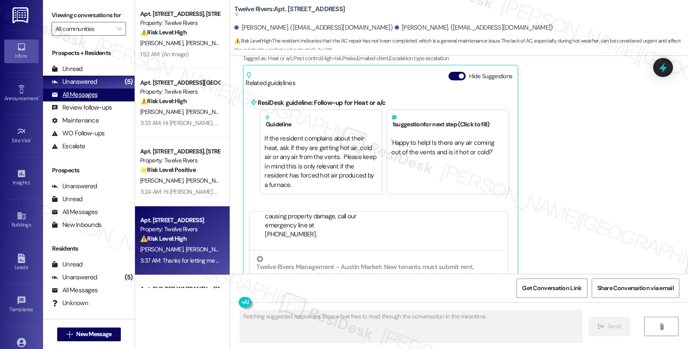
click at [80, 99] on div "All Messages" at bounding box center [75, 94] width 46 height 9
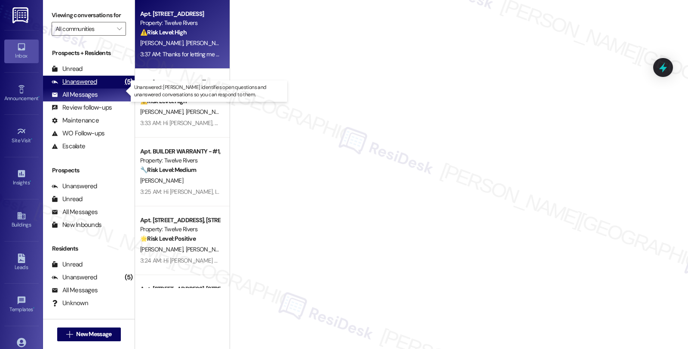
click at [84, 86] on div "Unanswered" at bounding box center [75, 81] width 46 height 9
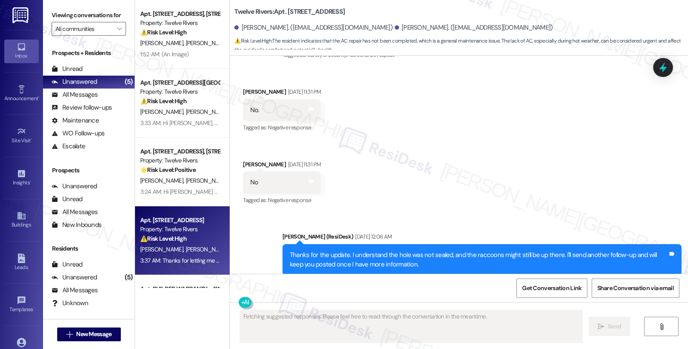
scroll to position [4207, 0]
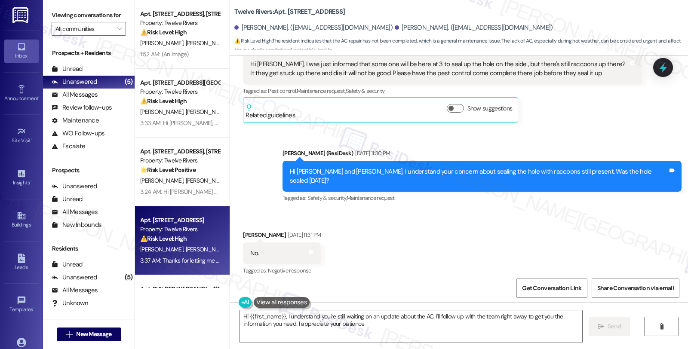
type textarea "Hi {{first_name}}, I understand you're still waiting on an update about the AC.…"
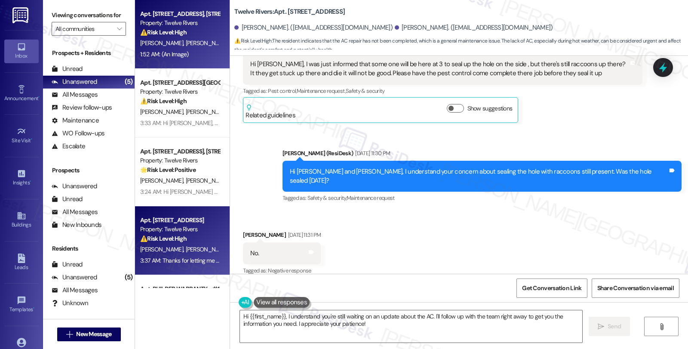
click at [191, 21] on div "Property: Twelve Rivers" at bounding box center [179, 22] width 79 height 9
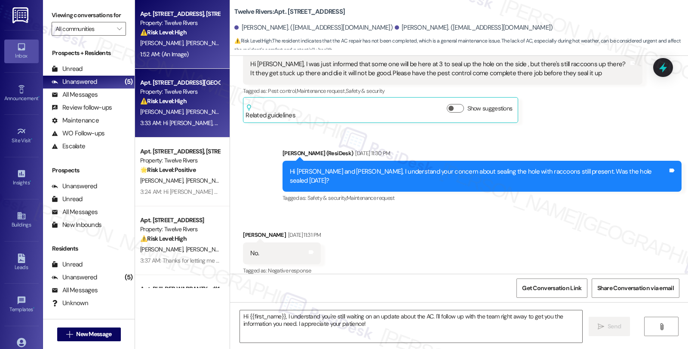
type textarea "Fetching suggested responses. Please feel free to read through the conversation…"
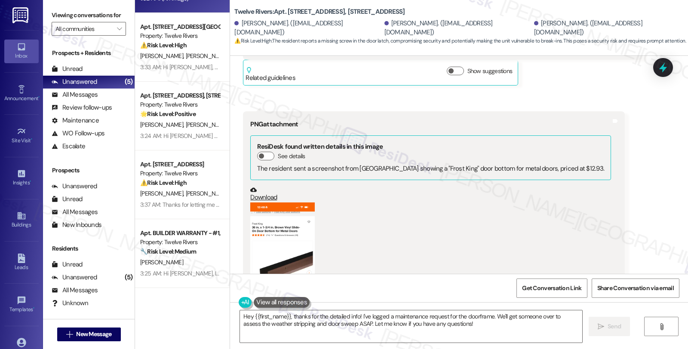
scroll to position [3020, 0]
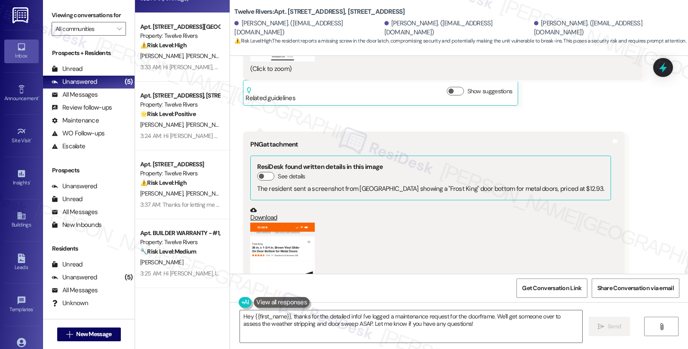
click at [289, 223] on button "Zoom image" at bounding box center [282, 293] width 64 height 140
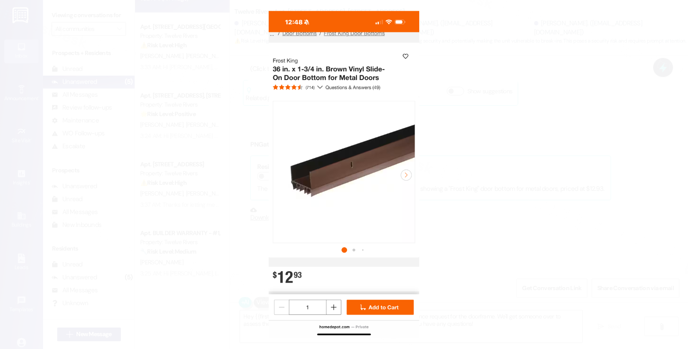
click at [481, 158] on button "Unzoom image" at bounding box center [344, 174] width 688 height 349
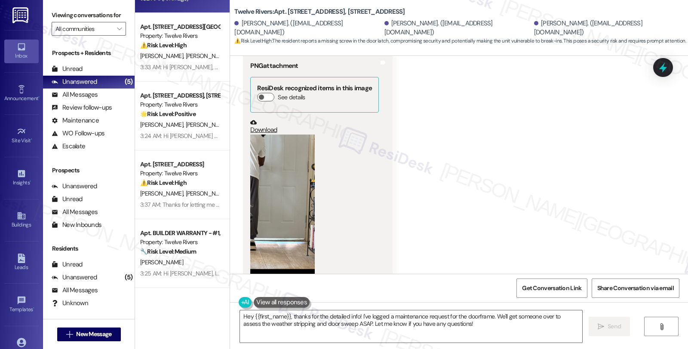
scroll to position [538, 0]
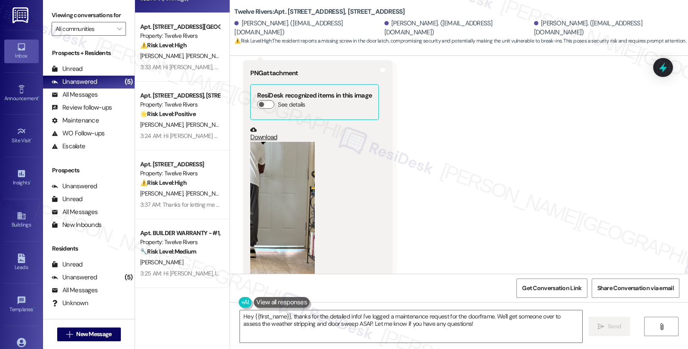
click at [285, 174] on button "Zoom image" at bounding box center [282, 212] width 64 height 140
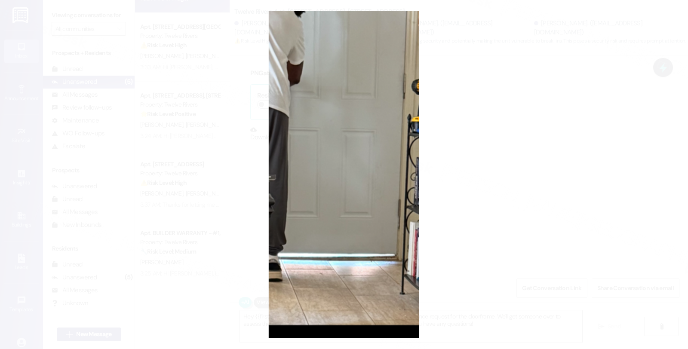
click at [476, 164] on button "Unzoom image" at bounding box center [344, 174] width 688 height 349
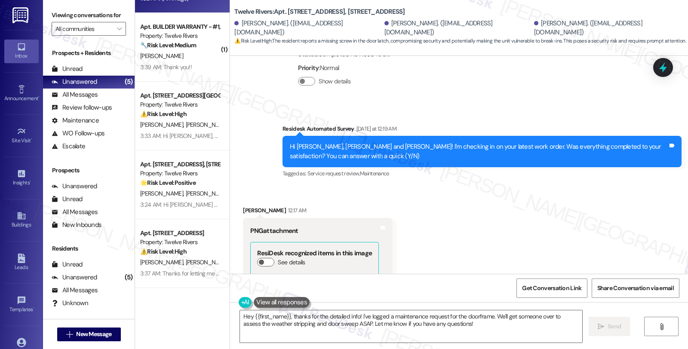
scroll to position [346, 0]
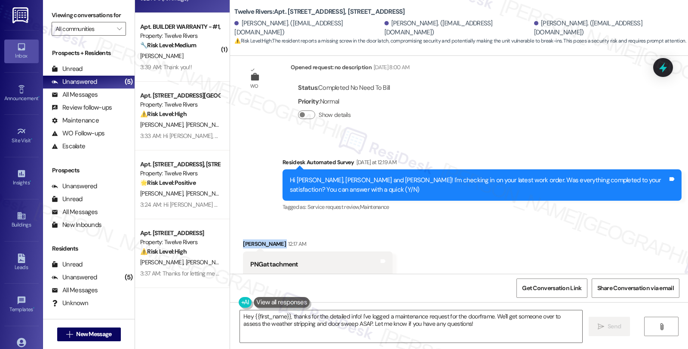
drag, startPoint x: 237, startPoint y: 235, endPoint x: 276, endPoint y: 236, distance: 39.5
click at [276, 239] on div "[PERSON_NAME] 12:17 AM" at bounding box center [318, 245] width 150 height 12
copy div "[PERSON_NAME]"
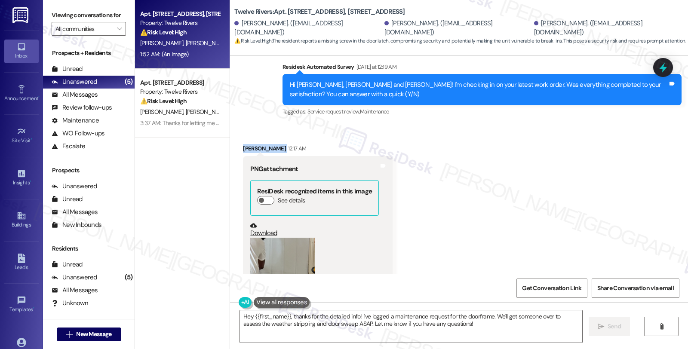
scroll to position [0, 0]
click at [333, 334] on textarea "Hey {{first_name}}, thanks for the detailed info! I've logged a maintenance req…" at bounding box center [411, 326] width 342 height 32
click at [552, 211] on div "Received via SMS [PERSON_NAME] 12:17 AM PNG attachment ResiDesk recognized item…" at bounding box center [459, 264] width 458 height 278
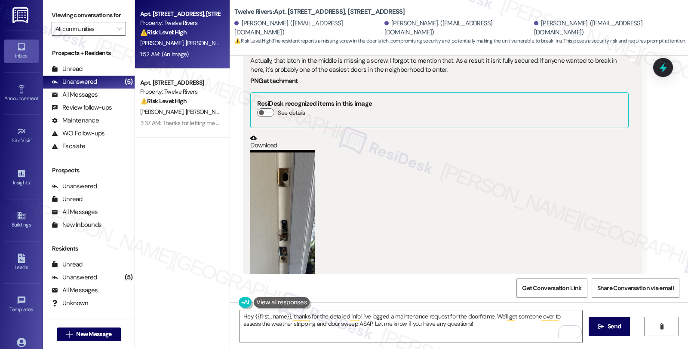
scroll to position [2352, 0]
click at [284, 217] on button "Zoom image" at bounding box center [282, 220] width 64 height 140
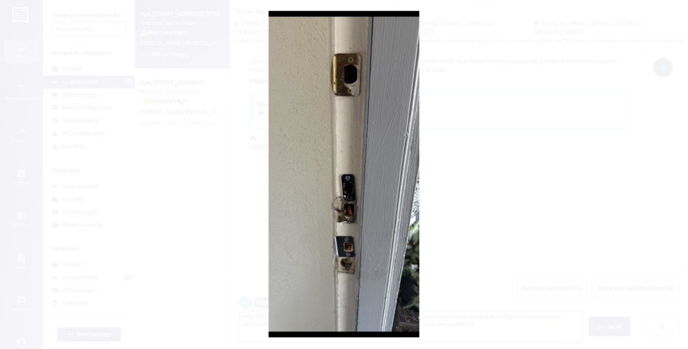
click at [522, 183] on button "Unzoom image" at bounding box center [344, 174] width 688 height 349
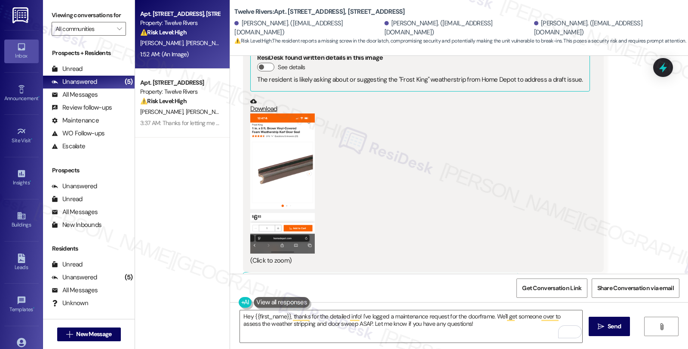
scroll to position [3450, 0]
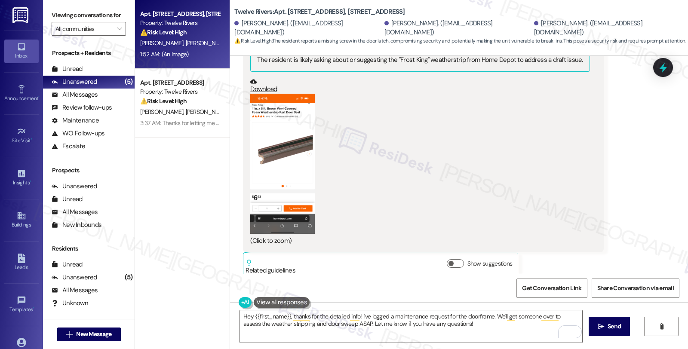
click at [490, 150] on div "(Click to zoom)" at bounding box center [419, 170] width 339 height 152
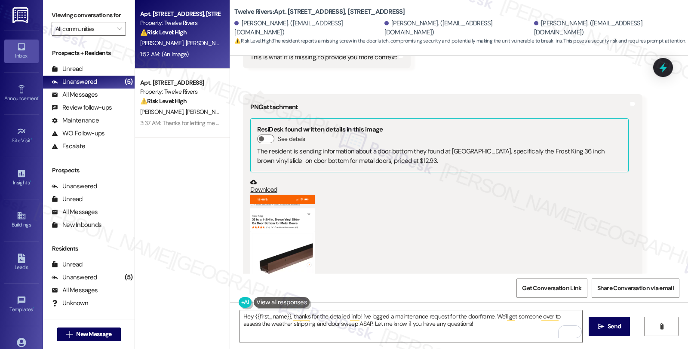
scroll to position [2782, 0]
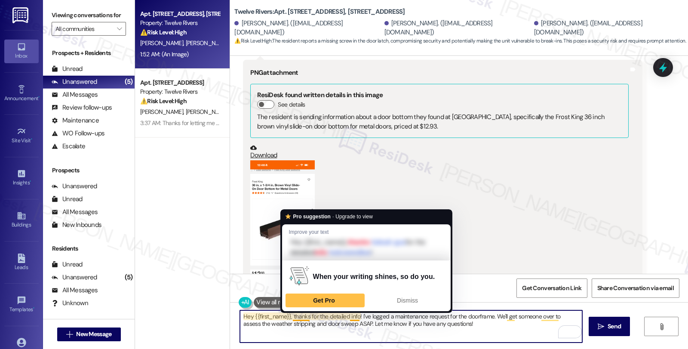
drag, startPoint x: 287, startPoint y: 317, endPoint x: 219, endPoint y: 311, distance: 68.1
click at [219, 311] on div "Apt. [STREET_ADDRESS], [STREET_ADDRESS] Property: Twelve Rivers ⚠️ Risk Level: …" at bounding box center [411, 174] width 553 height 349
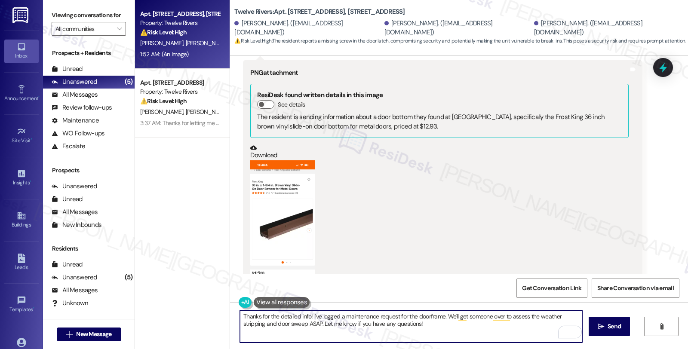
click at [307, 316] on textarea "Thanks for the detailed info! I've logged a maintenance request for the doorfra…" at bounding box center [411, 326] width 342 height 32
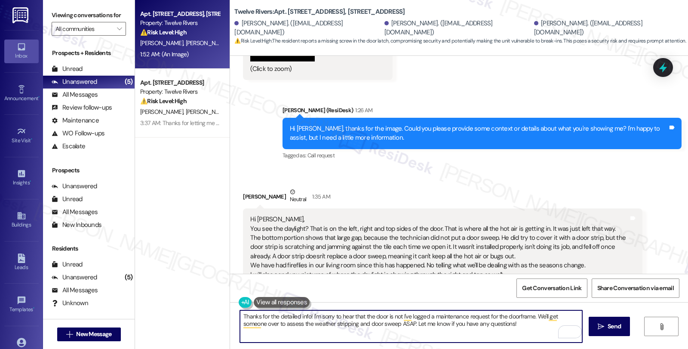
scroll to position [776, 0]
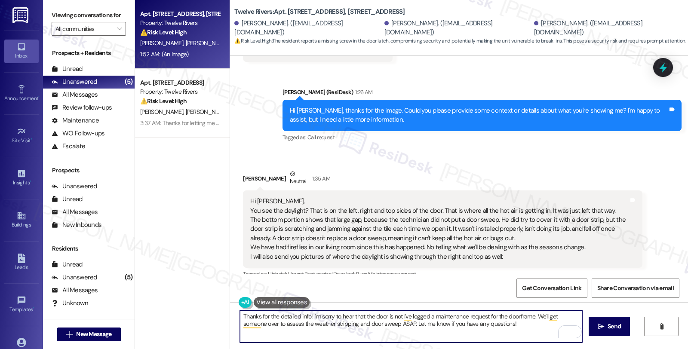
click at [397, 317] on textarea "Thanks for the detailed info! I'm sorry to hear that the door is not I've logge…" at bounding box center [411, 326] width 342 height 32
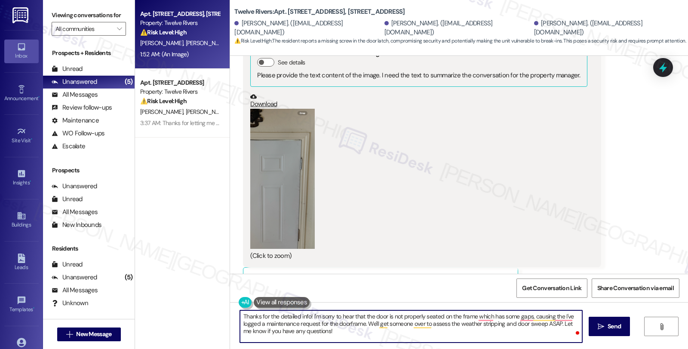
scroll to position [1432, 0]
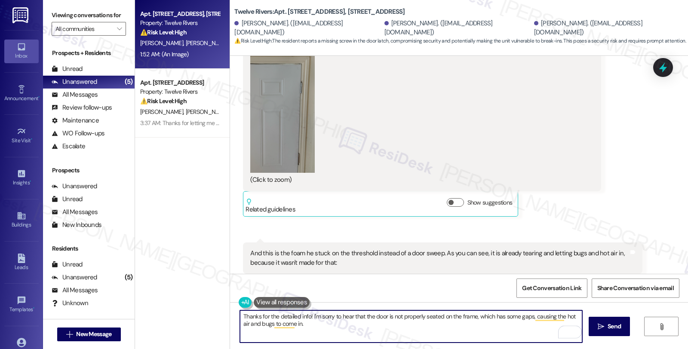
click at [301, 320] on textarea "Thanks for the detailed info! I'm sorry to hear that the door is not properly s…" at bounding box center [411, 326] width 342 height 32
click at [319, 328] on textarea "Thanks for the detailed info! I'm sorry to hear that the door is not properly s…" at bounding box center [411, 326] width 342 height 32
click at [414, 324] on textarea "Thanks for the detailed info! I'm sorry to hear that the door is not properly s…" at bounding box center [411, 326] width 342 height 32
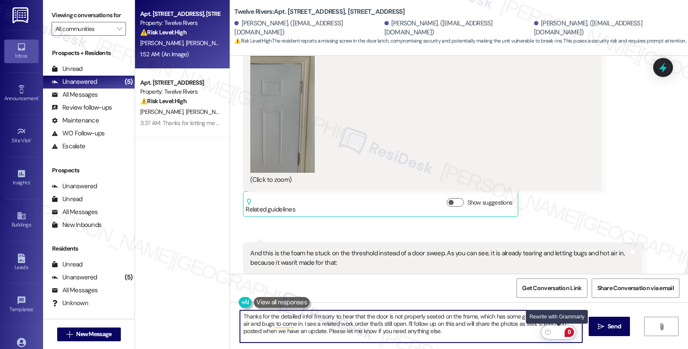
click at [559, 330] on div "Rewrite with Grammarly" at bounding box center [557, 332] width 9 height 10
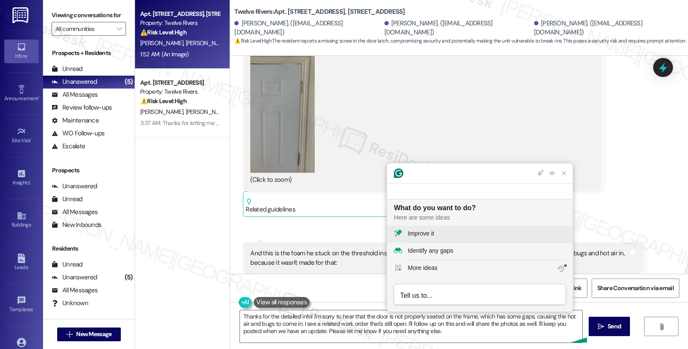
scroll to position [0, 0]
click at [453, 232] on div "Improve it" at bounding box center [486, 233] width 158 height 9
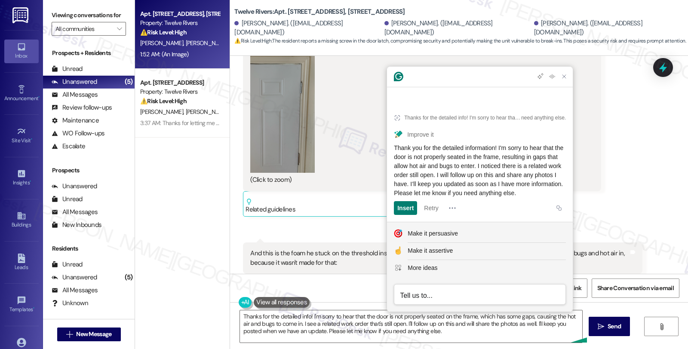
drag, startPoint x: 439, startPoint y: 192, endPoint x: 394, endPoint y: 142, distance: 67.0
click at [394, 144] on div "Thank you for the detailed information! I'm sorry to hear that the door is not …" at bounding box center [480, 171] width 172 height 54
click at [284, 317] on textarea "Thanks for the detailed info! I'm sorry to hear that the door is not properly s…" at bounding box center [411, 326] width 342 height 32
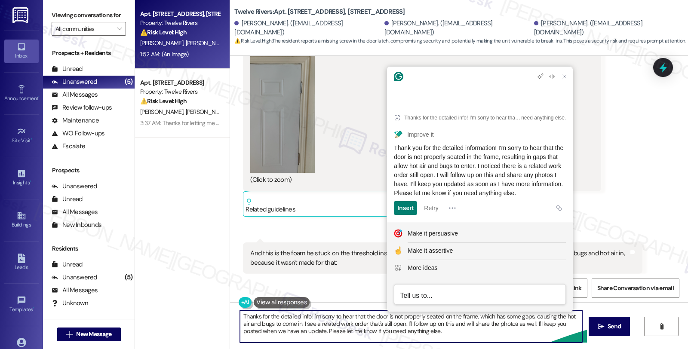
paste textarea "you for the detailed information! I'm sorry to hear that the door is not proper…"
type textarea "Thank you for the detailed information! I'm sorry to hear that the door is not …"
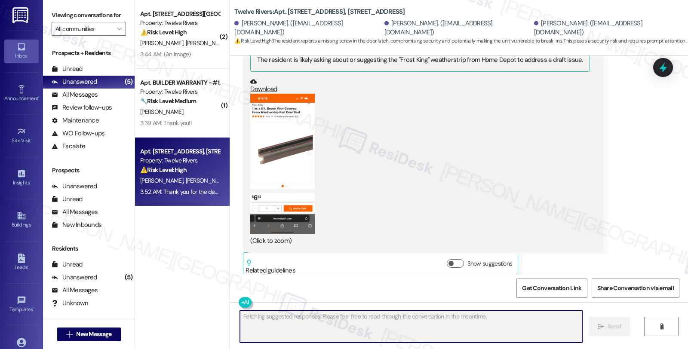
scroll to position [3529, 0]
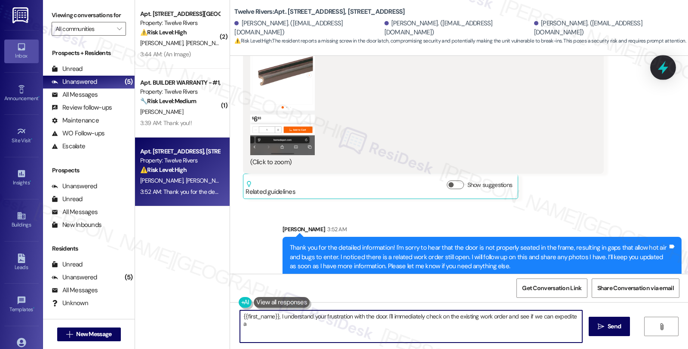
click at [664, 68] on icon at bounding box center [662, 67] width 10 height 13
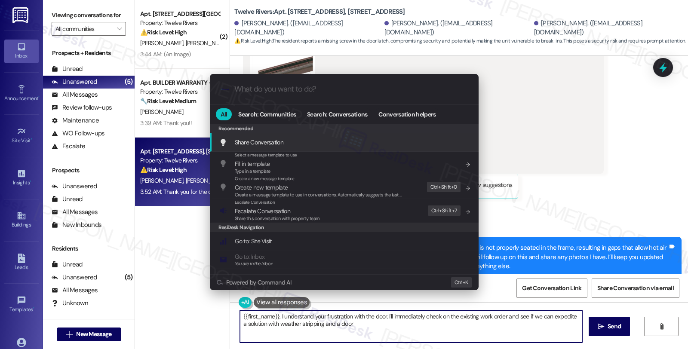
type textarea "{{first_name}}, I understand your frustration with the door. I'll immediately c…"
type input "e"
type textarea "{{first_name}}, I understand your frustration with the door. I'll immediately c…"
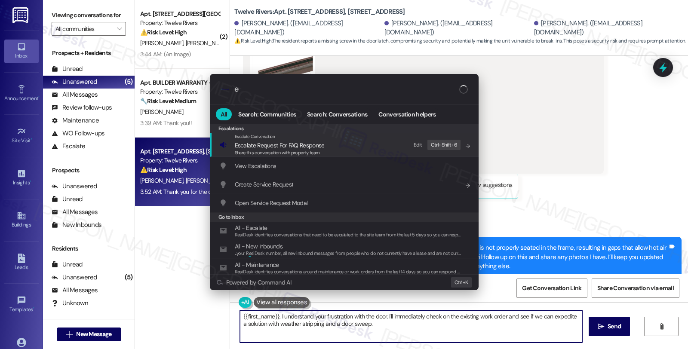
type input "es"
type textarea "{{first_name}}, I understand your frustration with the door. I'll immediately c…"
type input "esc"
type textarea "{{first_name}}, I understand your frustration with the door. I'll immediately c…"
type input "esca"
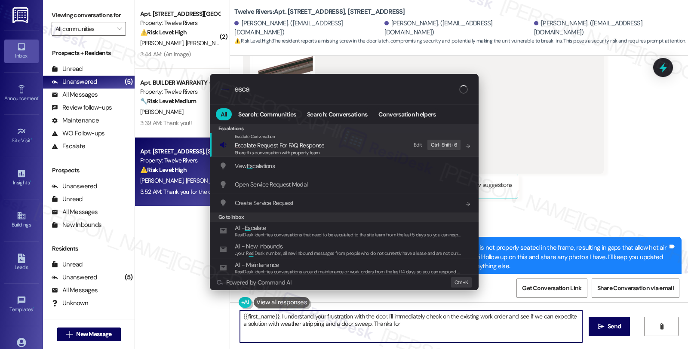
type textarea "{{first_name}}, I understand your frustration with the door. I'll immediately c…"
type input "escala"
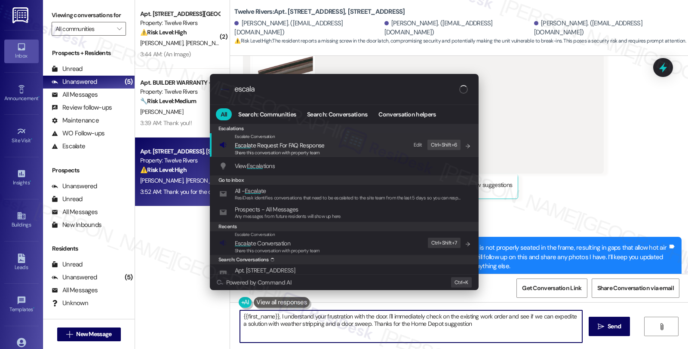
type textarea "{{first_name}}, I understand your frustration with the door. I'll immediately c…"
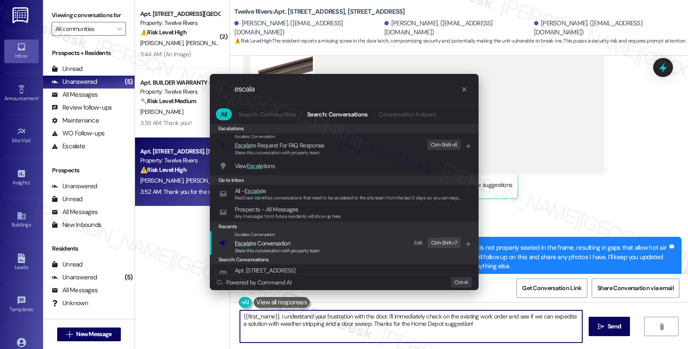
type input "escala"
click at [291, 244] on span "Escala te Conversation" at bounding box center [277, 242] width 85 height 9
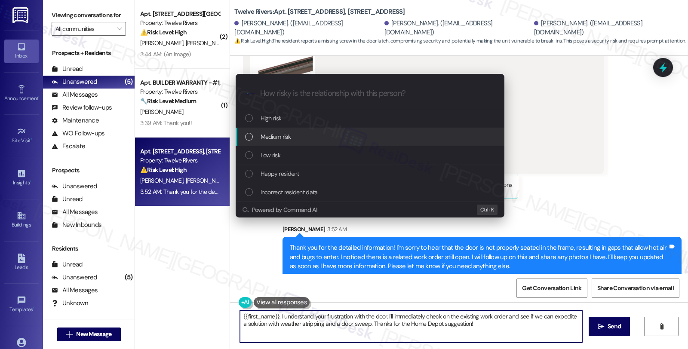
click at [301, 136] on div "Medium risk" at bounding box center [370, 136] width 251 height 9
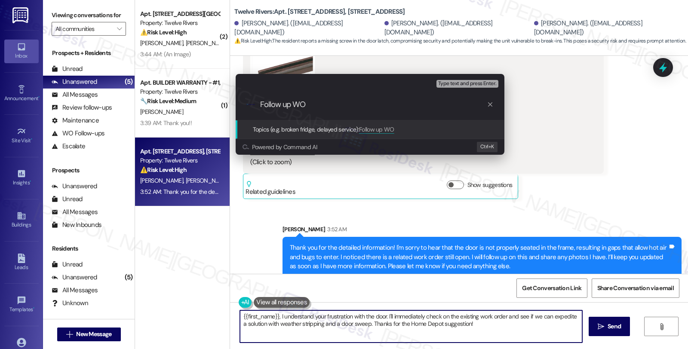
type input "Follow up WO"
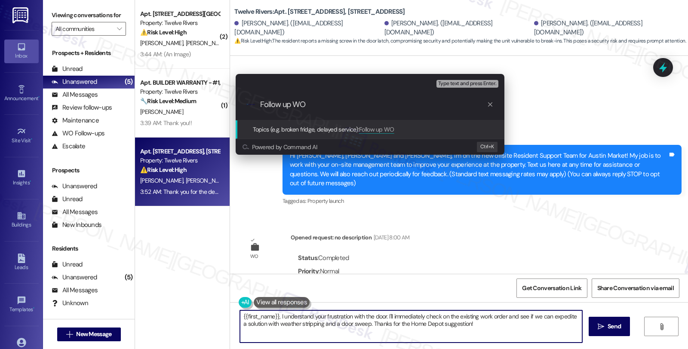
scroll to position [3529, 0]
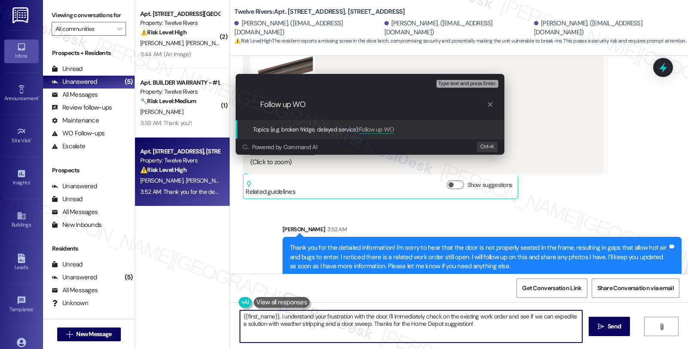
paste input "#14878-1"
type input "Follow up WO #14878-1 (door)"
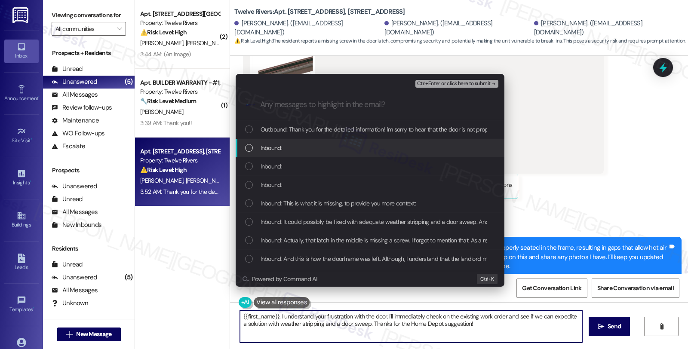
click at [267, 147] on span "Inbound:" at bounding box center [270, 147] width 21 height 9
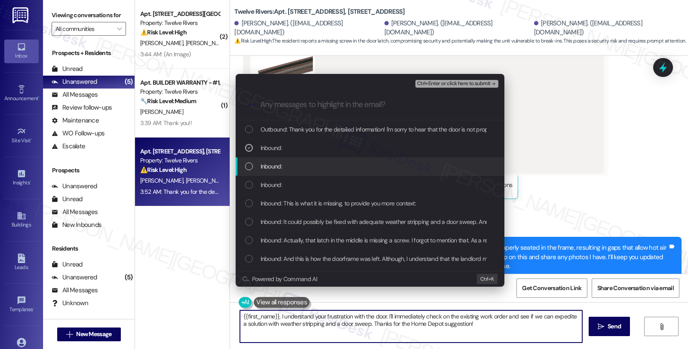
click at [266, 164] on span "Inbound:" at bounding box center [270, 166] width 21 height 9
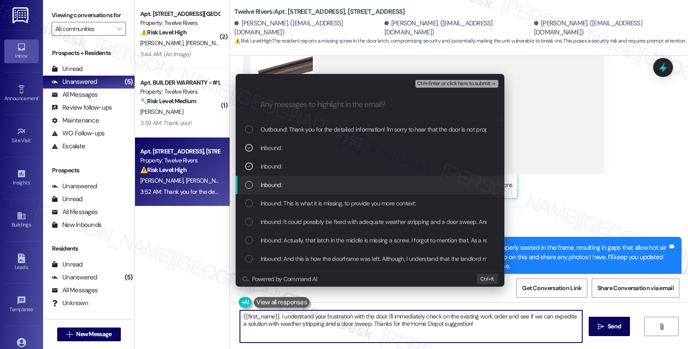
click at [269, 183] on span "Inbound:" at bounding box center [270, 184] width 21 height 9
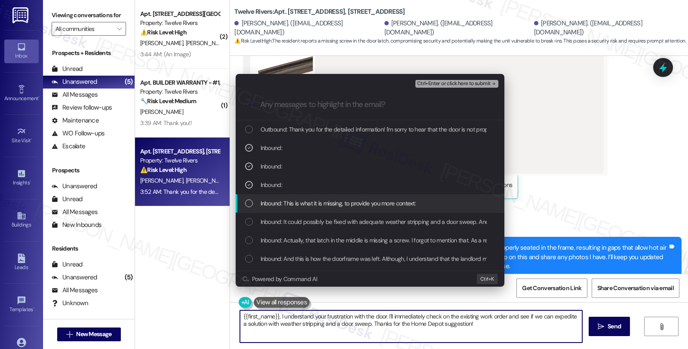
drag, startPoint x: 273, startPoint y: 200, endPoint x: 273, endPoint y: 207, distance: 6.5
click at [273, 201] on span "Inbound: This is what it is missing, to provide you more context:" at bounding box center [338, 203] width 156 height 9
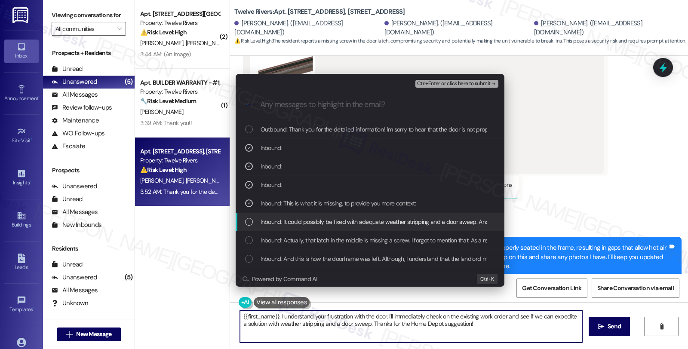
click at [275, 224] on span "Inbound: It could possibly be fixed with adequate weather stripping and a door …" at bounding box center [424, 221] width 329 height 9
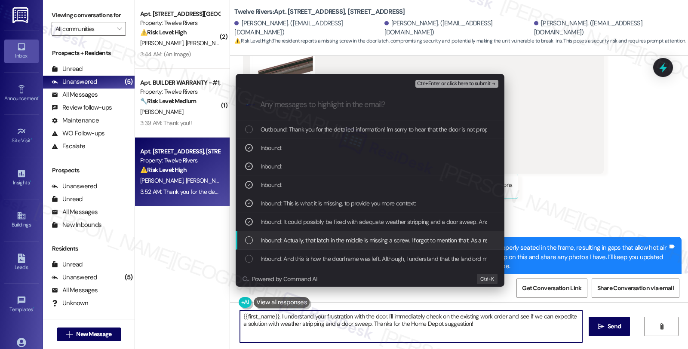
click at [276, 239] on span "Inbound: Actually, that latch in the middle is missing a screw. I forgot to men…" at bounding box center [529, 239] width 538 height 9
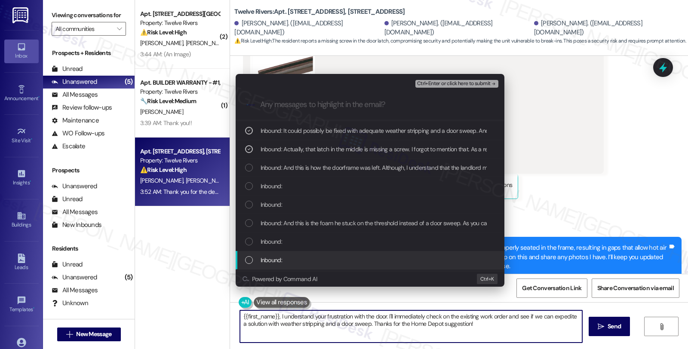
scroll to position [95, 0]
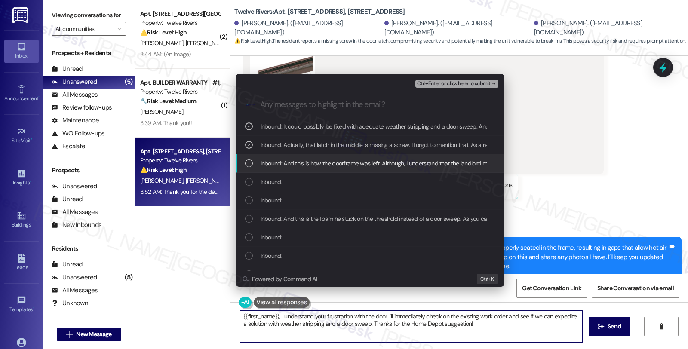
click at [278, 159] on span "Inbound: And this is how the doorframe was left. Although, I understand that th…" at bounding box center [699, 163] width 878 height 9
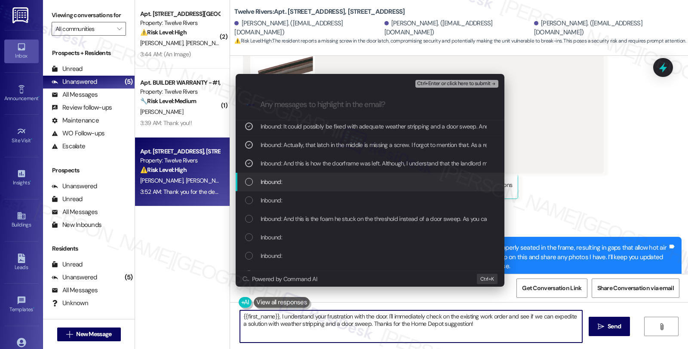
click at [274, 177] on span "Inbound:" at bounding box center [270, 181] width 21 height 9
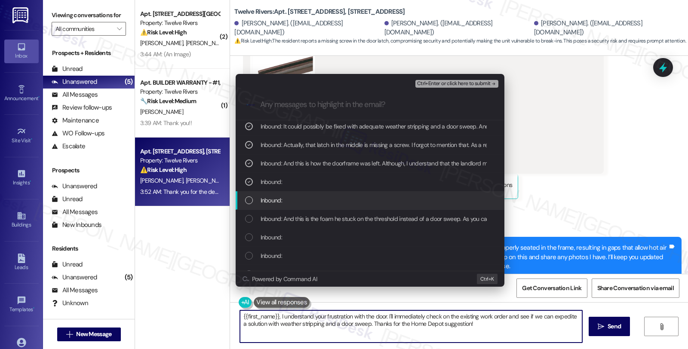
click at [272, 199] on span "Inbound:" at bounding box center [270, 200] width 21 height 9
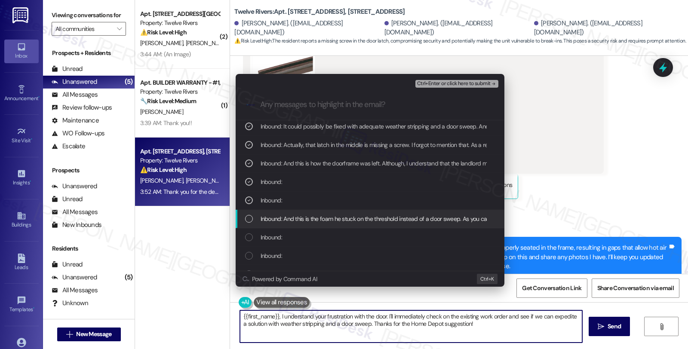
click at [272, 213] on div "Inbound: And this is the foam he stuck on the threshold instead of a door sweep…" at bounding box center [369, 219] width 269 height 18
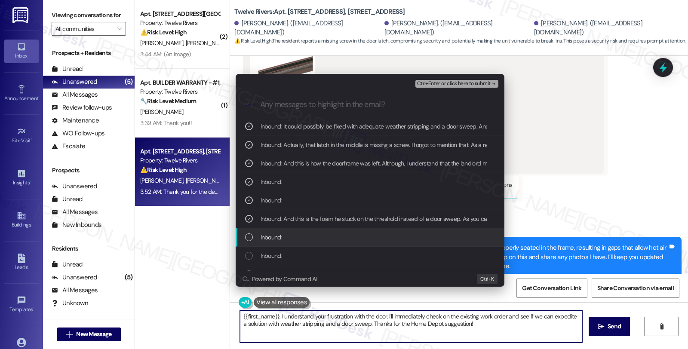
click at [272, 235] on span "Inbound:" at bounding box center [270, 236] width 21 height 9
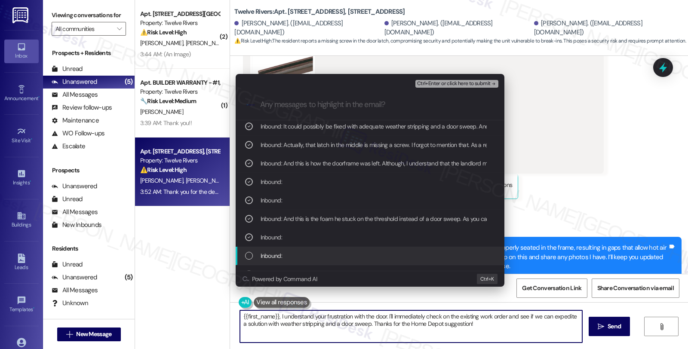
click at [278, 252] on span "Inbound:" at bounding box center [270, 255] width 21 height 9
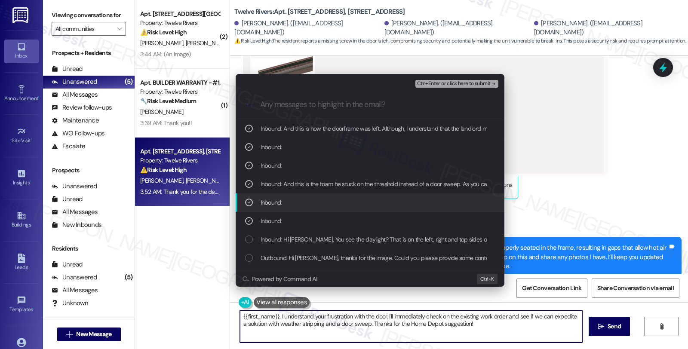
scroll to position [143, 0]
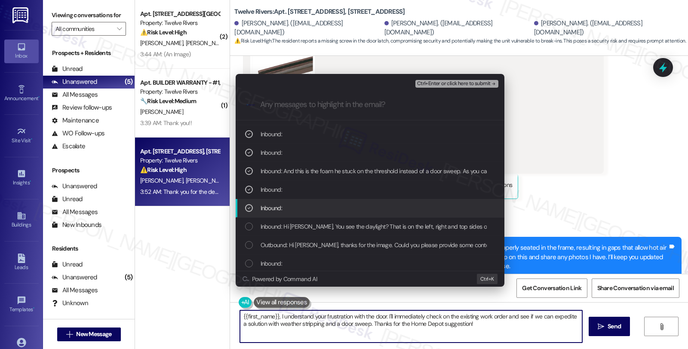
click at [286, 208] on div "Inbound:" at bounding box center [370, 207] width 251 height 9
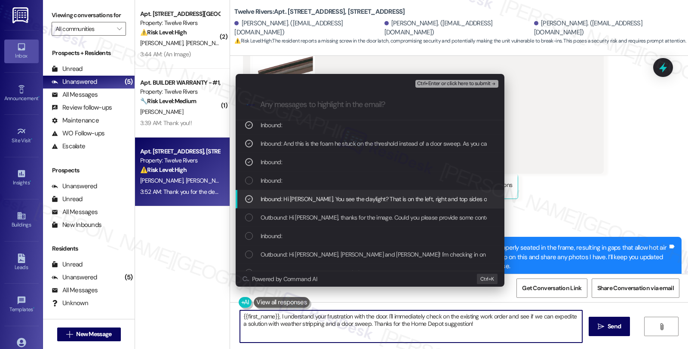
scroll to position [191, 0]
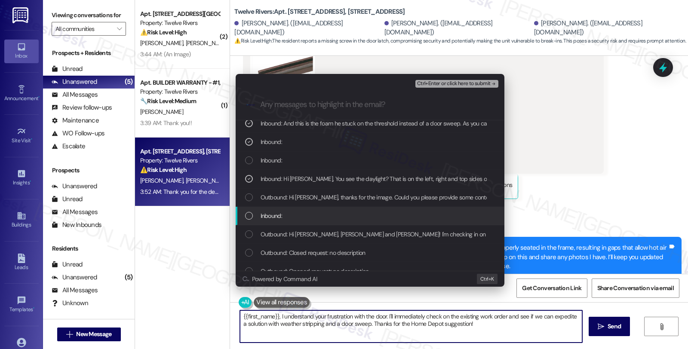
click at [323, 217] on div "Inbound:" at bounding box center [370, 215] width 251 height 9
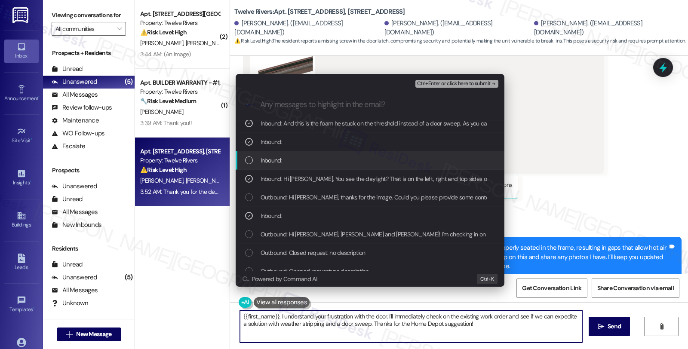
click at [435, 83] on span "Ctrl+Enter or click here to submit" at bounding box center [453, 84] width 73 height 6
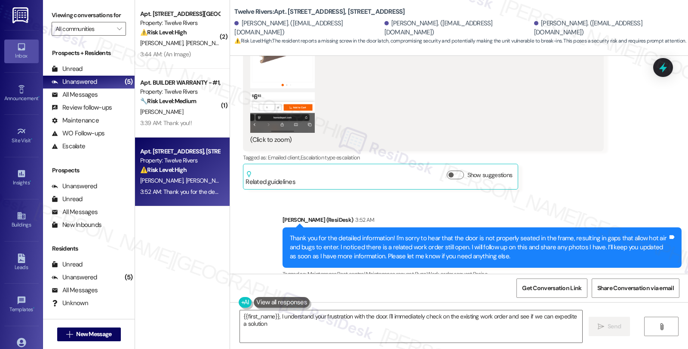
scroll to position [3554, 0]
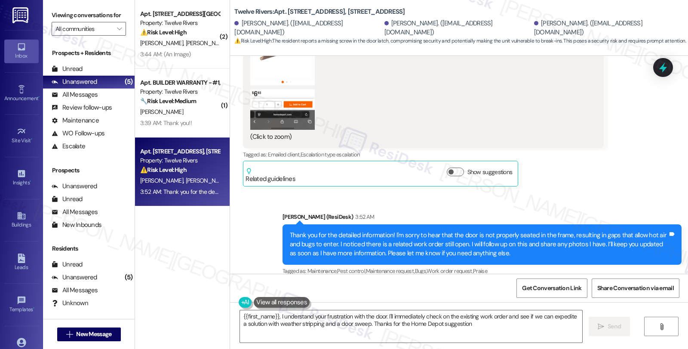
type textarea "{{first_name}}, I understand your frustration with the door. I'll immediately c…"
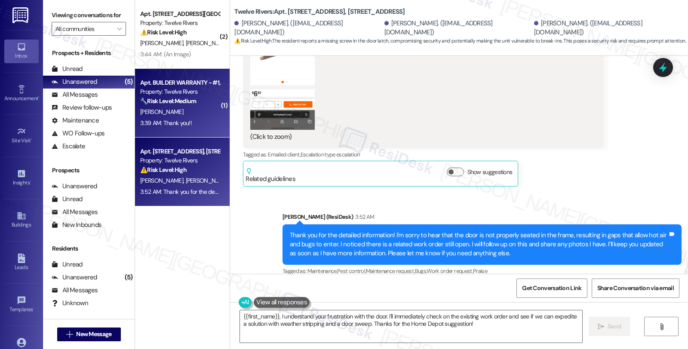
click at [192, 119] on div "3:39 AM: Thank you!! 3:39 AM: Thank you!!" at bounding box center [179, 123] width 81 height 11
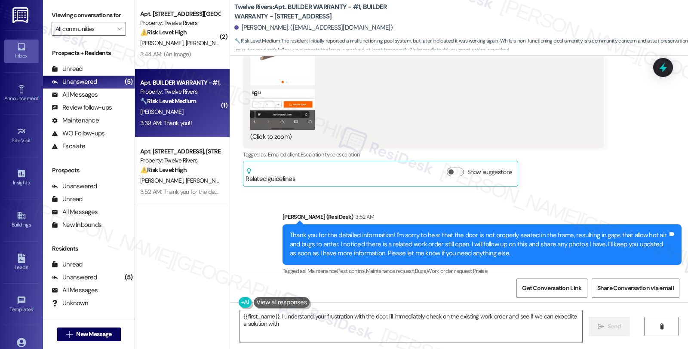
scroll to position [301, 0]
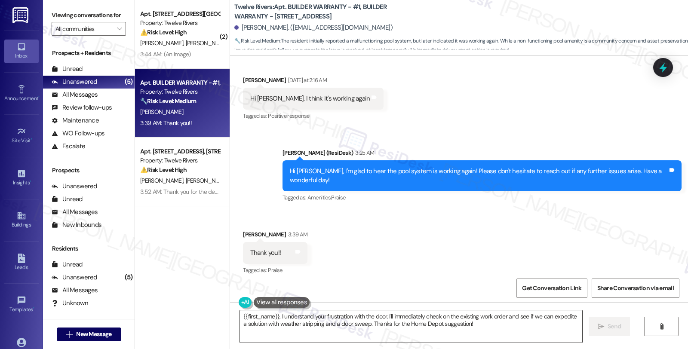
click at [340, 324] on textarea "{{first_name}}, I understand your frustration with the door. I'll immediately c…" at bounding box center [411, 326] width 342 height 32
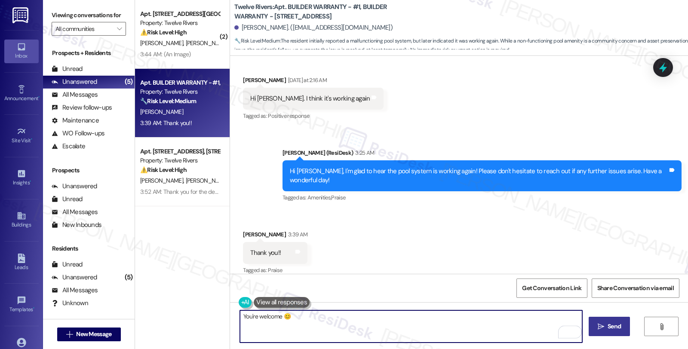
type textarea "You're welcome 😊"
click at [599, 332] on button " Send" at bounding box center [609, 326] width 42 height 19
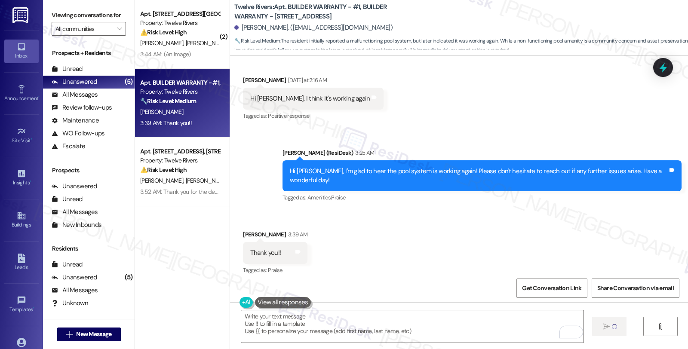
type textarea "Fetching suggested responses. Please feel free to read through the conversation…"
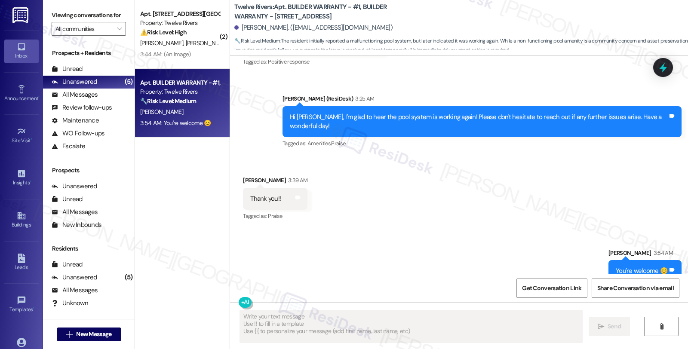
scroll to position [361, 0]
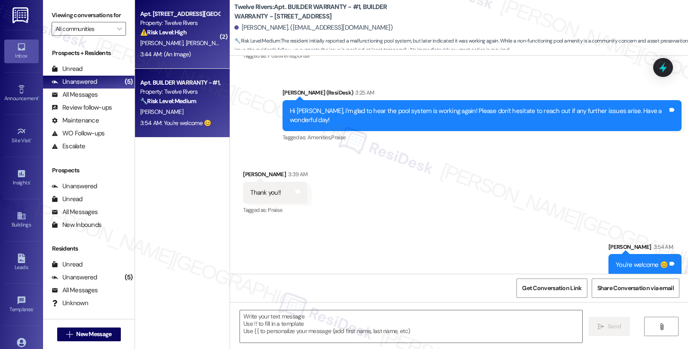
click at [197, 34] on div "⚠️ Risk Level: High The resident is inquiring about mold and water damage, whic…" at bounding box center [179, 32] width 79 height 9
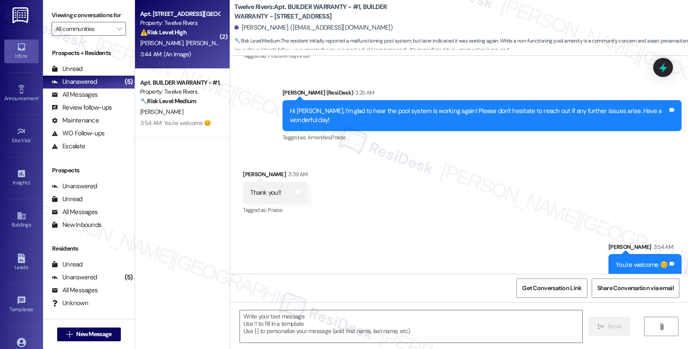
type textarea "Fetching suggested responses. Please feel free to read through the conversation…"
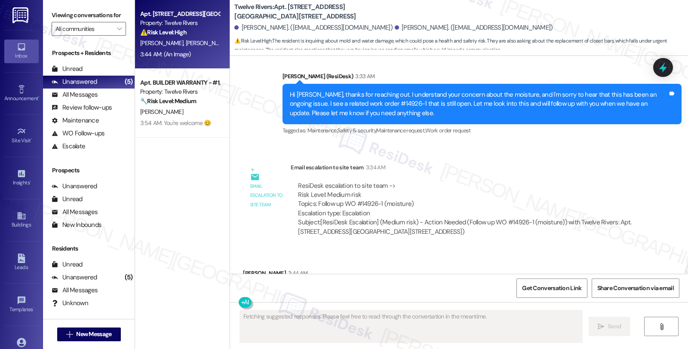
scroll to position [409, 0]
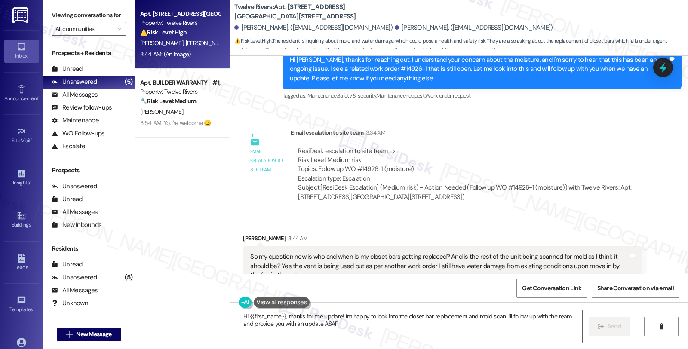
type textarea "Hi {{first_name}}, thanks for the update! I'm happy to look into the closet bar…"
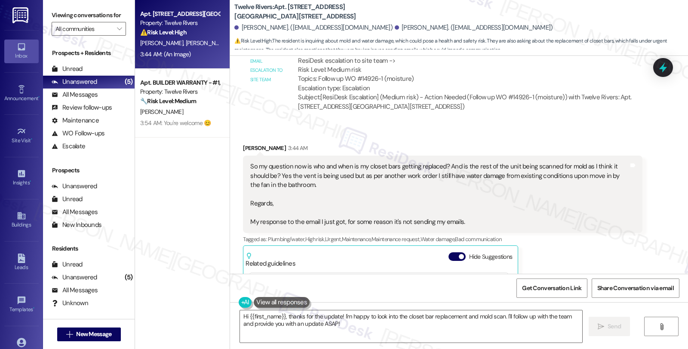
scroll to position [552, 0]
